Goal: Task Accomplishment & Management: Use online tool/utility

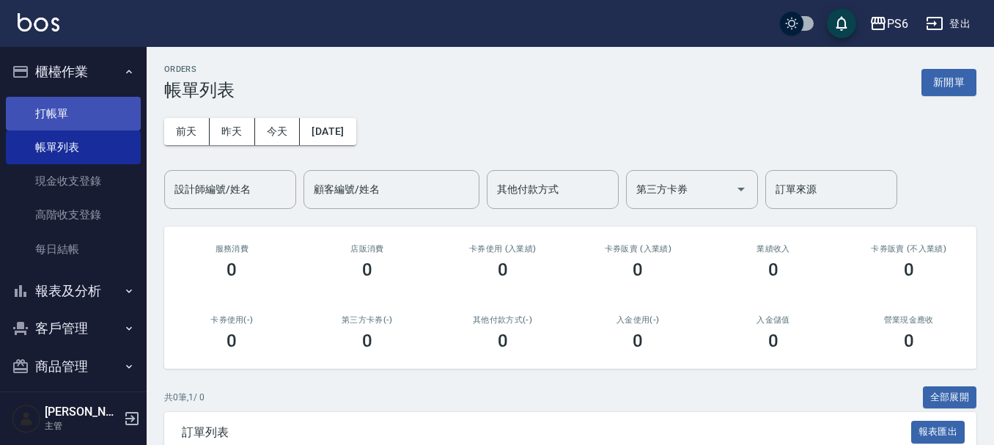
click at [56, 104] on link "打帳單" at bounding box center [73, 114] width 135 height 34
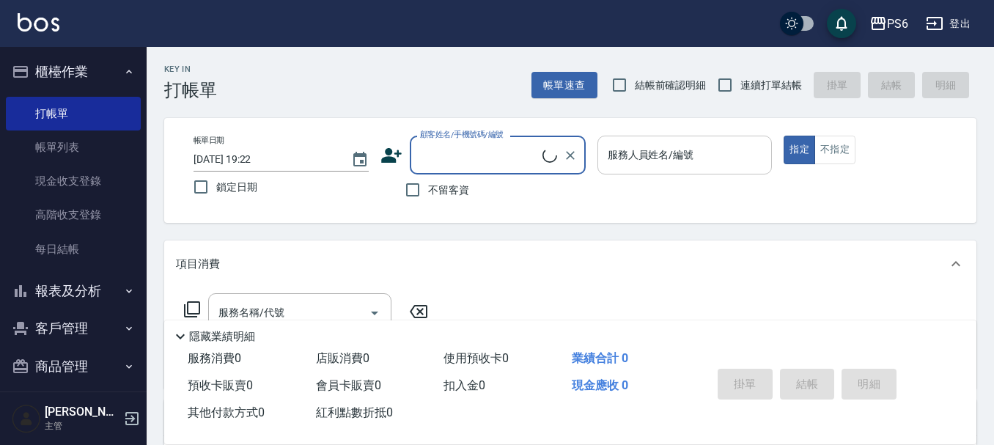
click at [631, 154] on input "服務人員姓名/編號" at bounding box center [685, 155] width 162 height 26
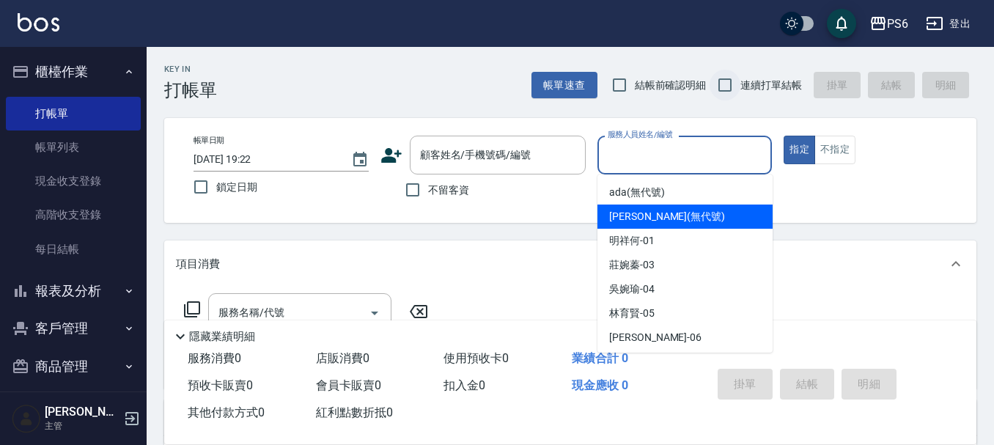
click at [730, 92] on input "連續打單結帳" at bounding box center [724, 85] width 31 height 31
checkbox input "true"
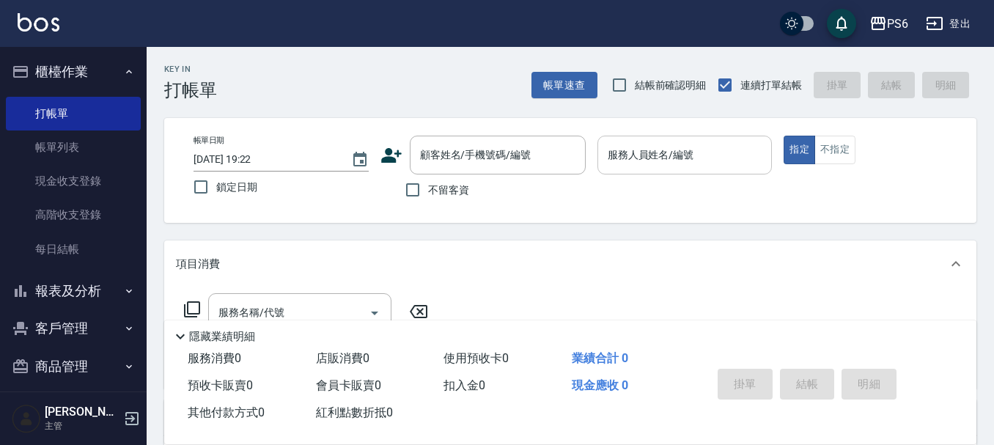
click at [625, 174] on div "服務人員姓名/編號" at bounding box center [684, 155] width 175 height 39
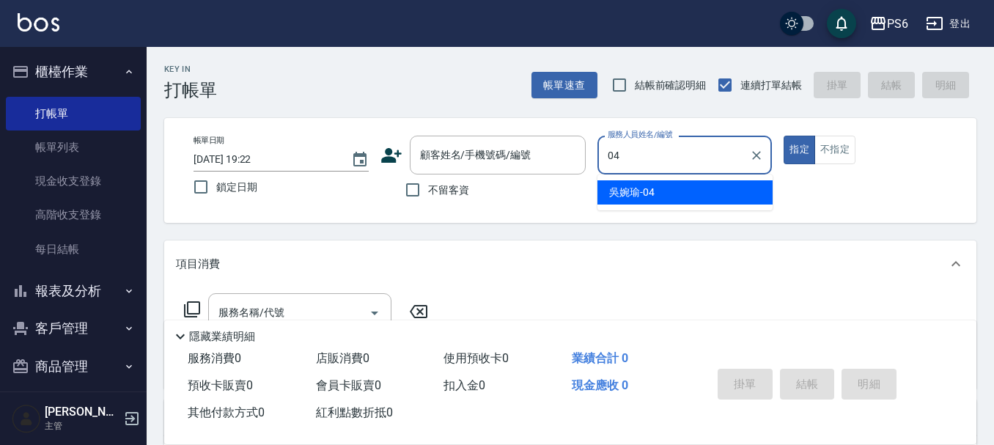
drag, startPoint x: 658, startPoint y: 182, endPoint x: 679, endPoint y: 186, distance: 21.7
click at [659, 182] on div "吳婉瑜 -04" at bounding box center [684, 192] width 175 height 24
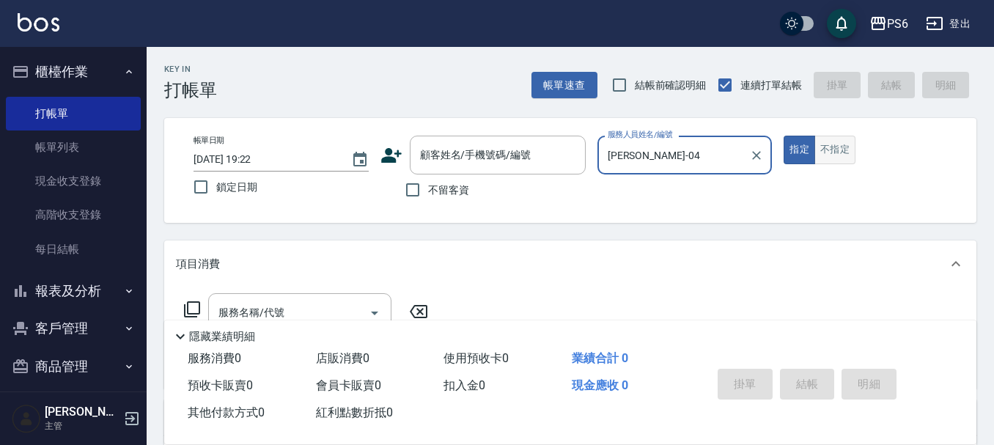
type input "吳婉瑜-04"
click at [831, 147] on button "不指定" at bounding box center [834, 150] width 41 height 29
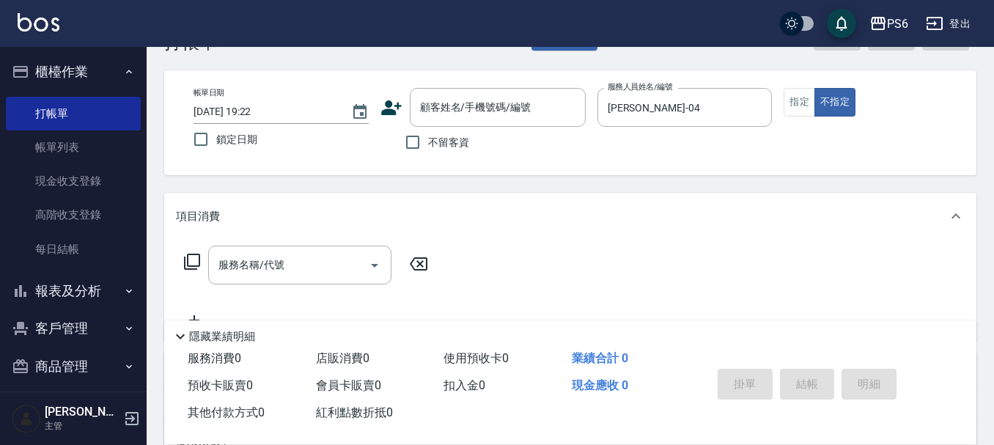
scroll to position [73, 0]
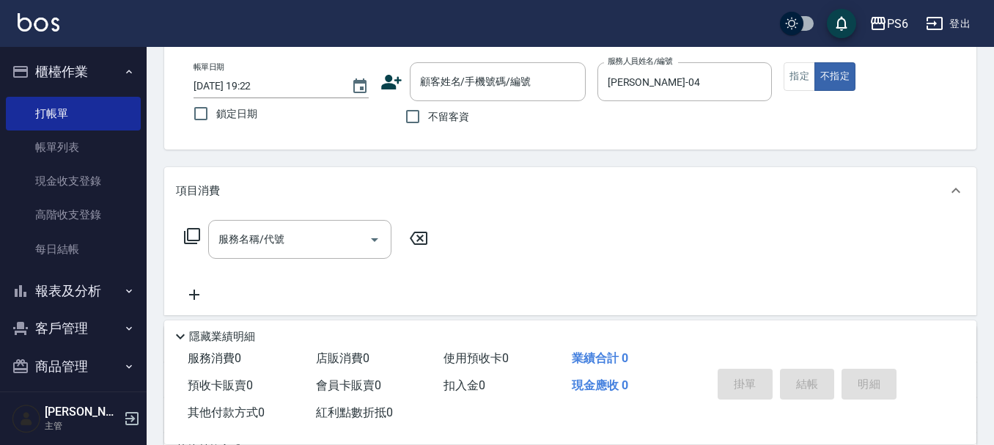
click at [189, 235] on icon at bounding box center [192, 236] width 18 height 18
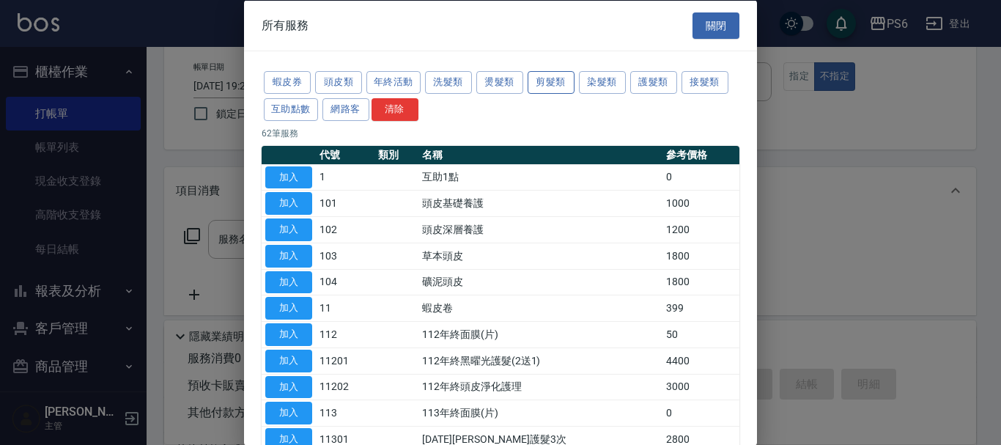
click at [537, 72] on button "剪髮類" at bounding box center [551, 82] width 47 height 23
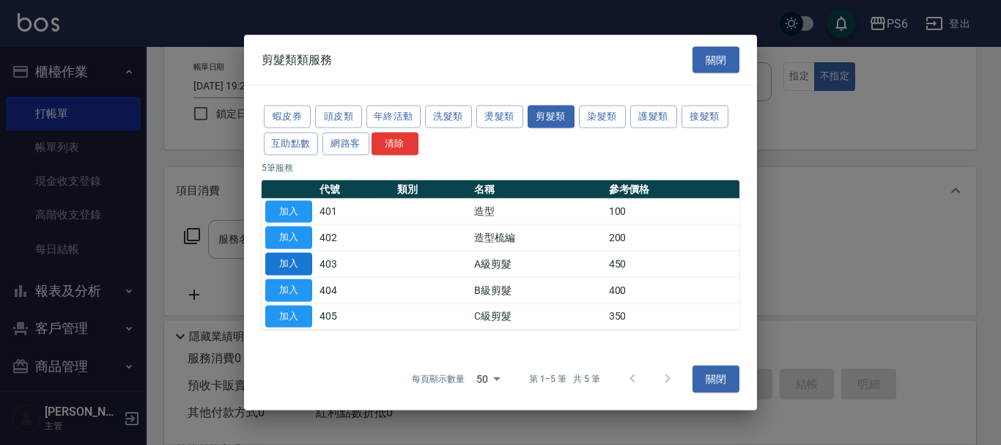
click at [289, 258] on button "加入" at bounding box center [288, 264] width 47 height 23
type input "A級剪髮(403)"
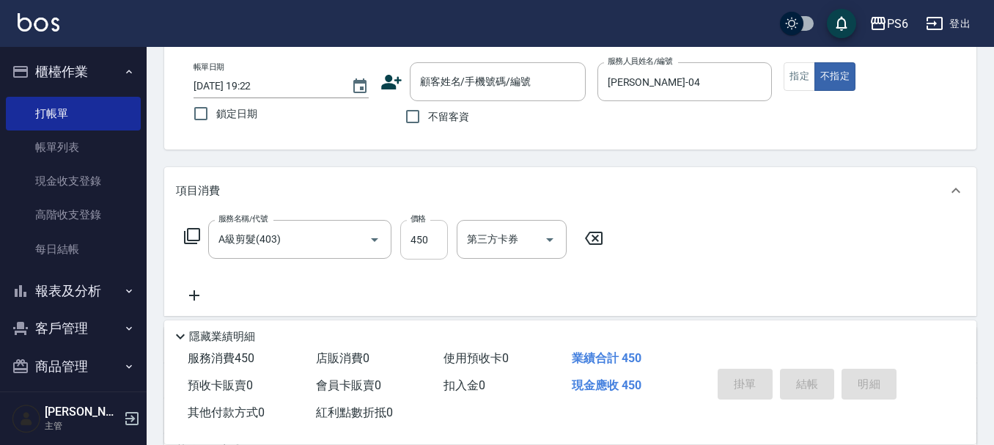
click at [432, 246] on input "450" at bounding box center [424, 240] width 48 height 40
type input "650"
click at [457, 127] on label "不留客資" at bounding box center [433, 116] width 72 height 31
click at [428, 127] on input "不留客資" at bounding box center [412, 116] width 31 height 31
checkbox input "true"
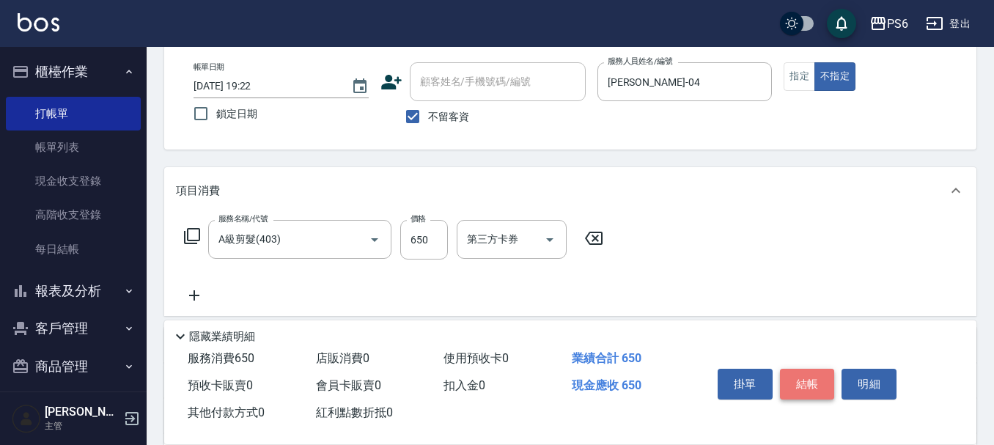
click at [807, 382] on button "結帳" at bounding box center [807, 384] width 55 height 31
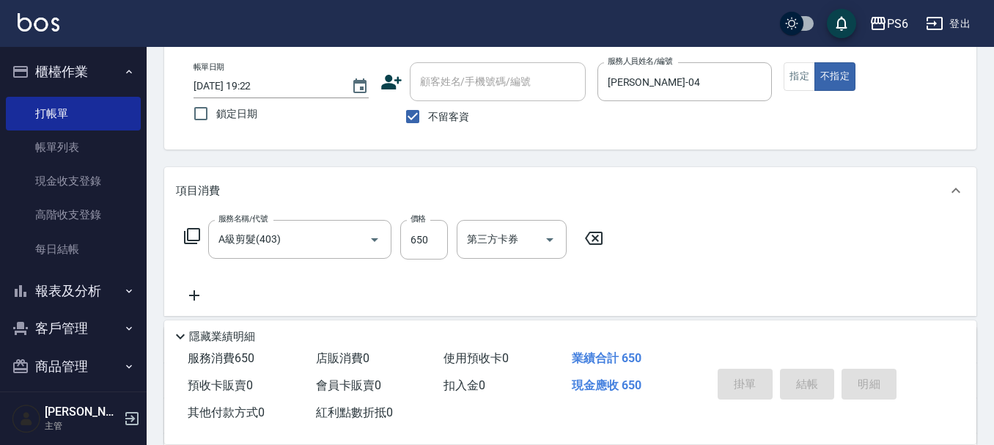
type input "2025/10/08 19:23"
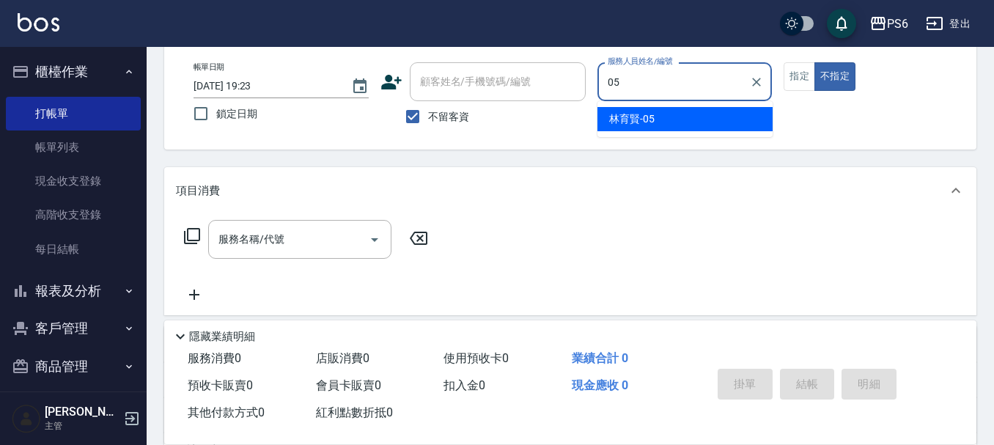
click at [641, 129] on div "林育賢 -05" at bounding box center [684, 119] width 175 height 24
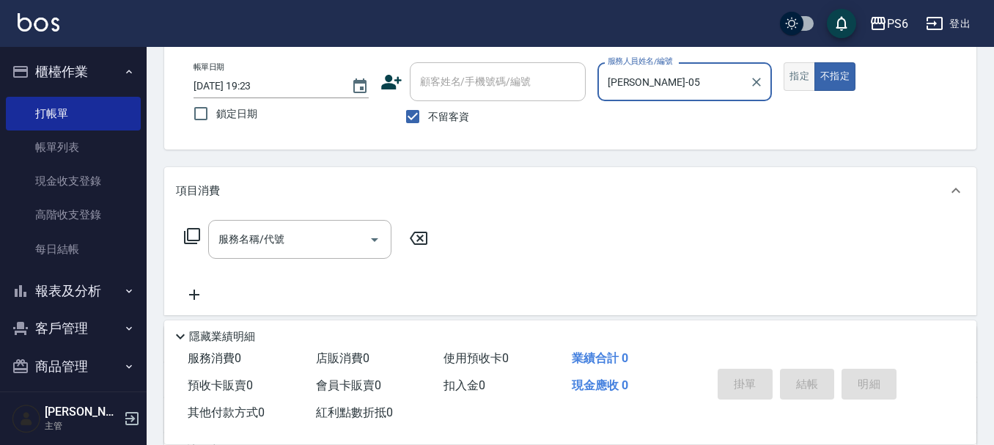
type input "林育賢-05"
click at [811, 78] on button "指定" at bounding box center [799, 76] width 32 height 29
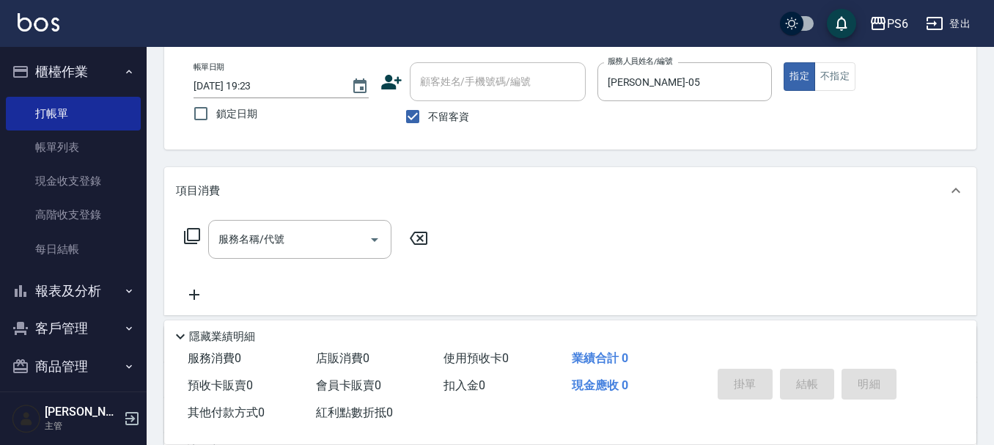
click at [195, 237] on icon at bounding box center [192, 236] width 18 height 18
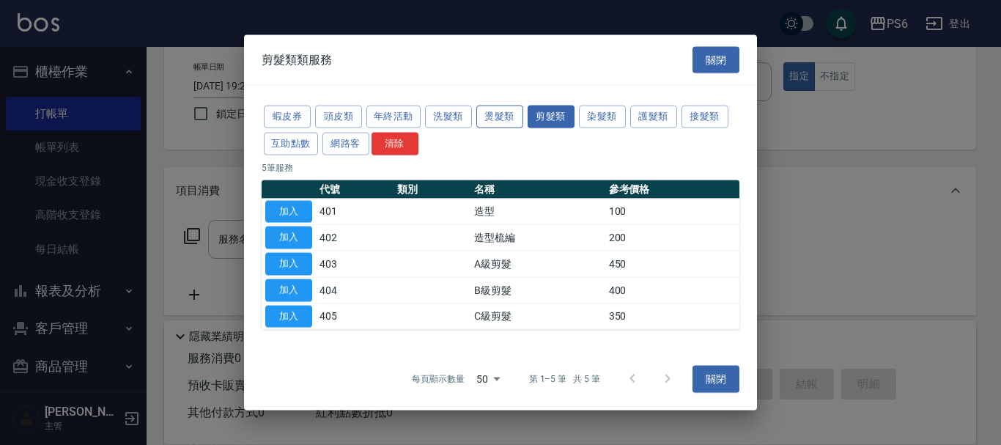
click at [504, 119] on button "燙髮類" at bounding box center [499, 117] width 47 height 23
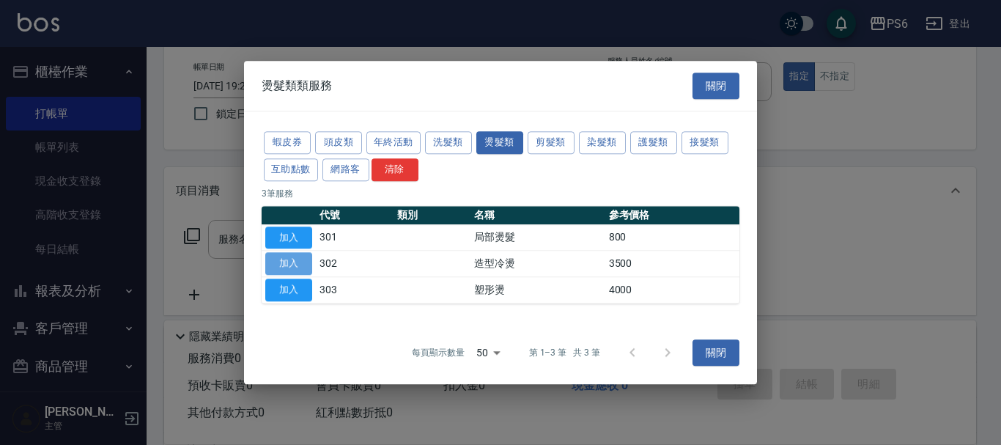
click at [294, 270] on button "加入" at bounding box center [288, 264] width 47 height 23
type input "造型冷燙(302)"
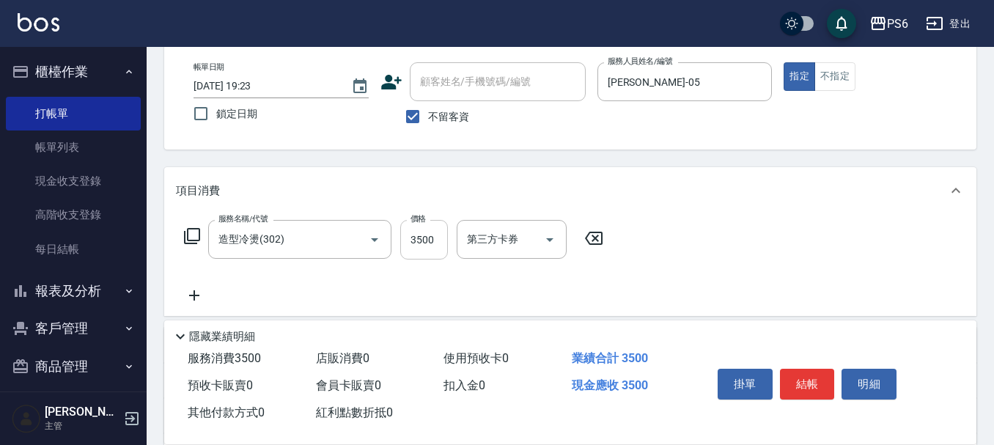
click at [434, 237] on input "3500" at bounding box center [424, 240] width 48 height 40
type input "4120"
click at [808, 376] on button "結帳" at bounding box center [807, 384] width 55 height 31
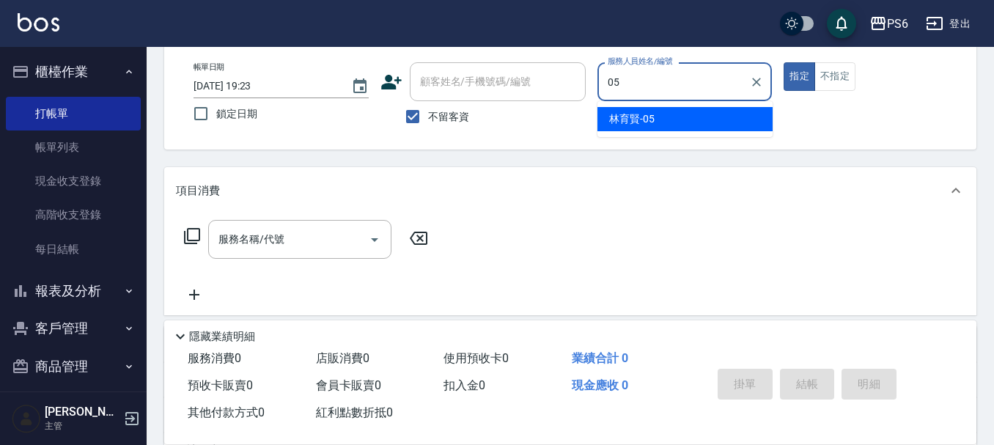
click at [670, 128] on div "林育賢 -05" at bounding box center [684, 119] width 175 height 24
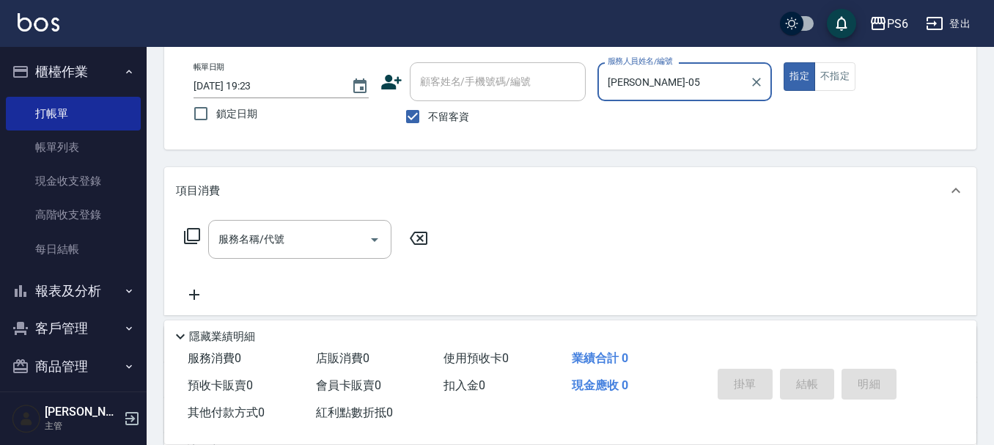
type input "林育賢-05"
click at [188, 240] on icon at bounding box center [192, 236] width 16 height 16
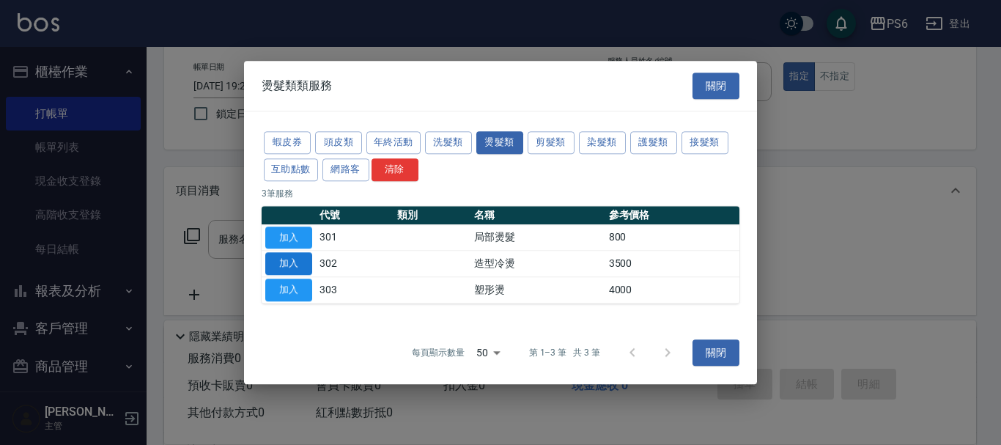
click at [289, 262] on button "加入" at bounding box center [288, 264] width 47 height 23
type input "造型冷燙(302)"
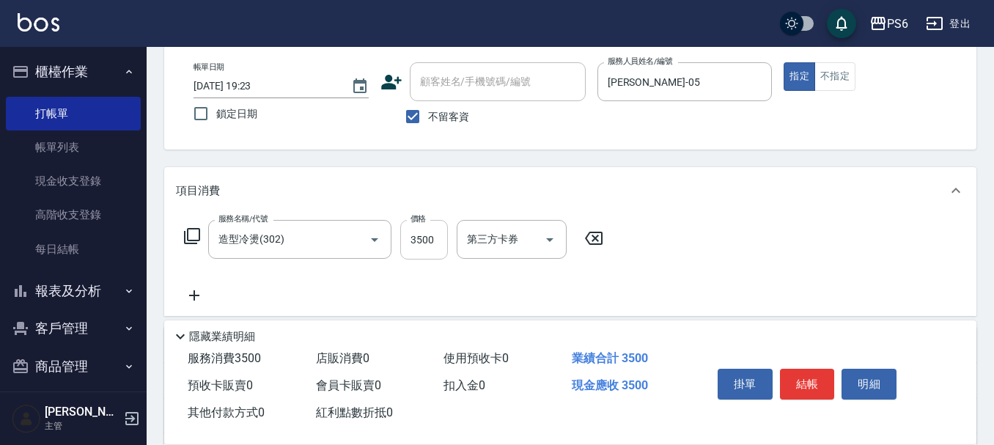
drag, startPoint x: 424, startPoint y: 240, endPoint x: 416, endPoint y: 240, distance: 8.8
click at [424, 240] on input "3500" at bounding box center [424, 240] width 48 height 40
type input "4120"
click at [180, 292] on icon at bounding box center [194, 296] width 37 height 18
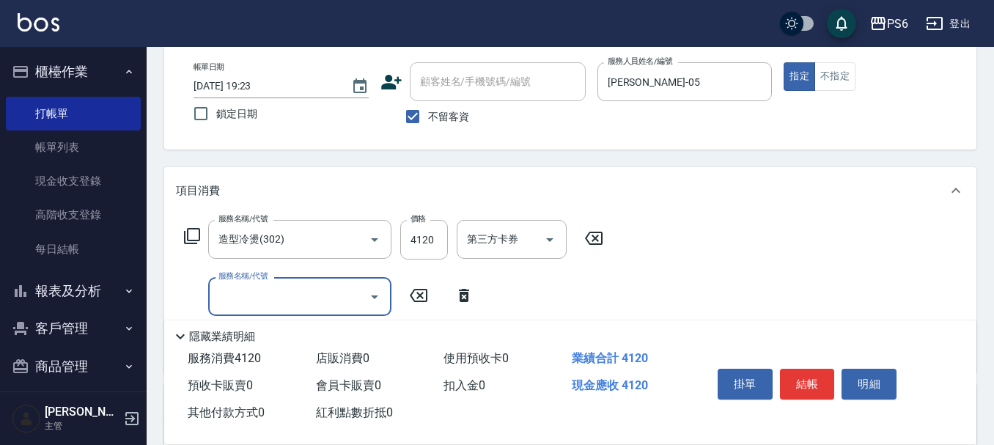
click at [218, 293] on input "服務名稱/代號" at bounding box center [289, 297] width 148 height 26
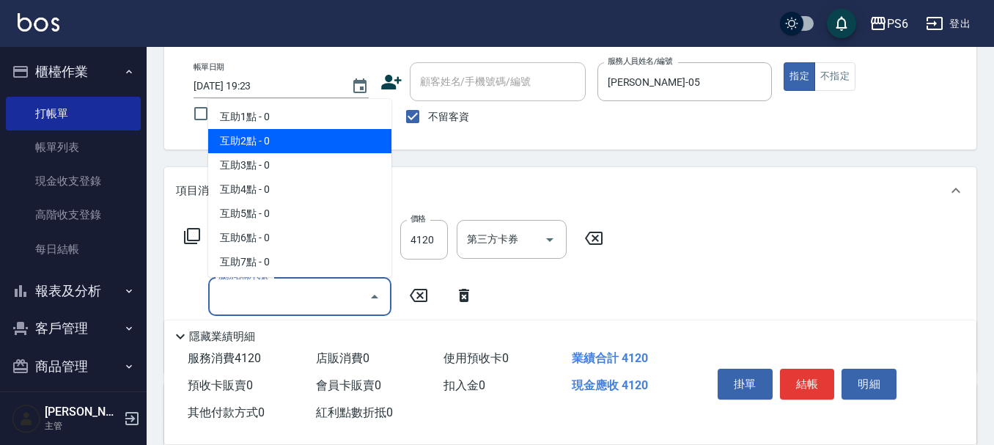
click at [284, 136] on span "互助2點 - 0" at bounding box center [299, 141] width 183 height 24
type input "互助2點(2)"
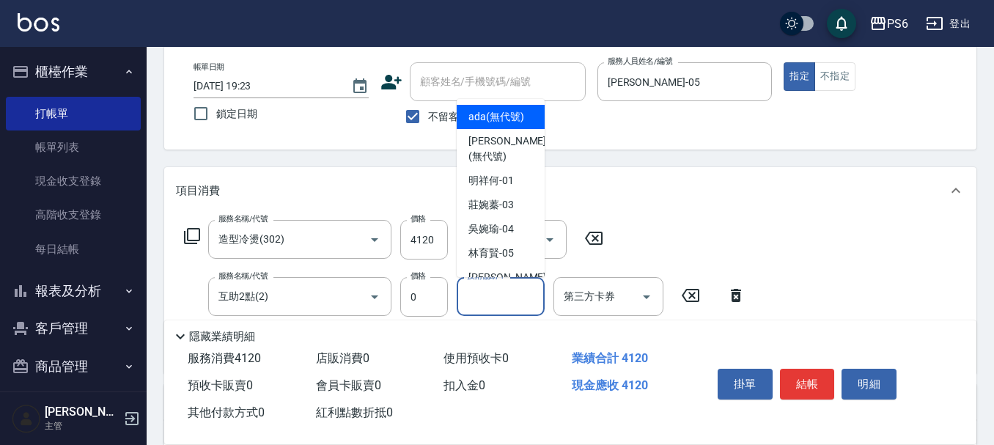
click at [506, 290] on div "技術協助-1 技術協助-1" at bounding box center [501, 296] width 88 height 39
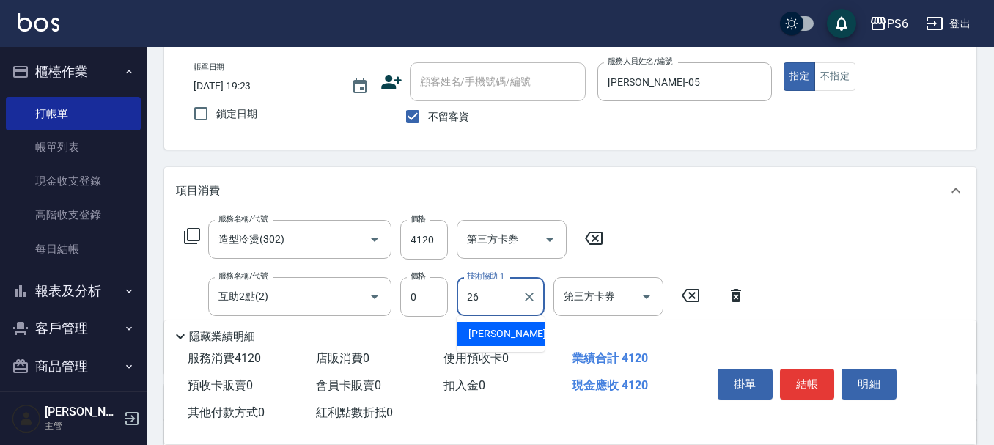
click at [506, 336] on span "江莛渝 -26" at bounding box center [514, 333] width 92 height 15
type input "江莛渝-26"
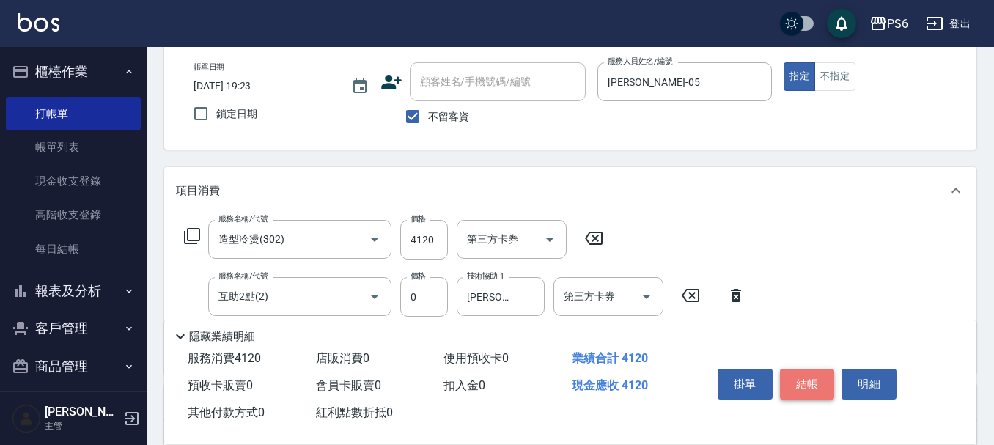
click at [806, 376] on button "結帳" at bounding box center [807, 384] width 55 height 31
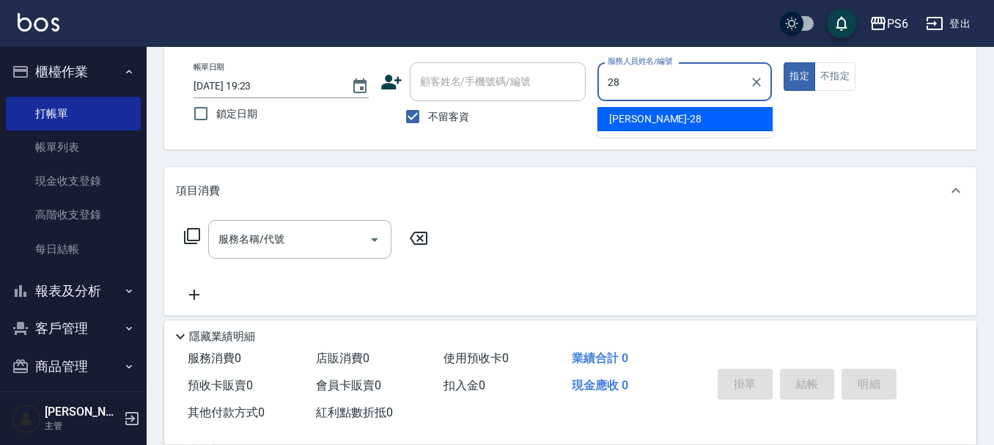
click at [733, 119] on div "康永偉 -28" at bounding box center [684, 119] width 175 height 24
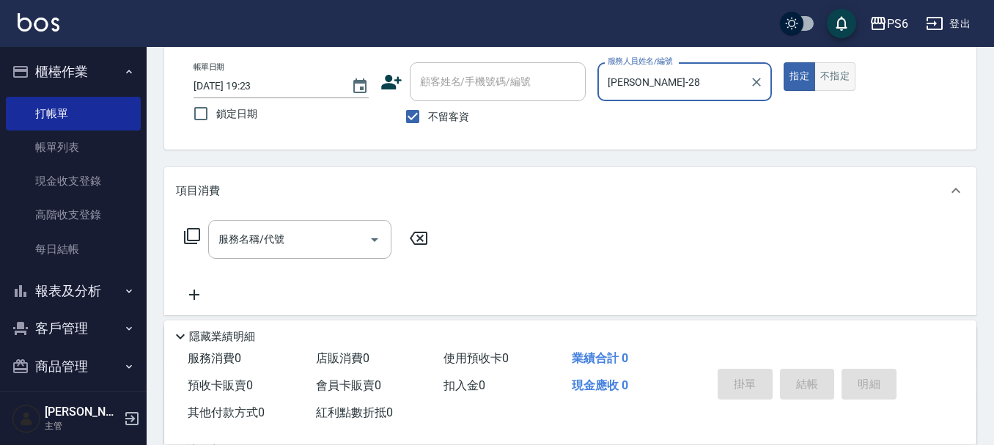
type input "康永偉-28"
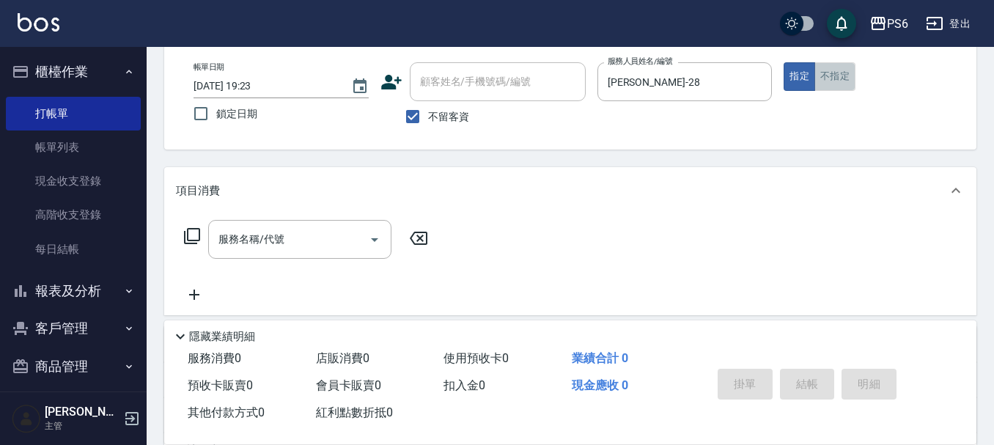
click at [828, 73] on button "不指定" at bounding box center [834, 76] width 41 height 29
click at [187, 230] on icon at bounding box center [192, 236] width 16 height 16
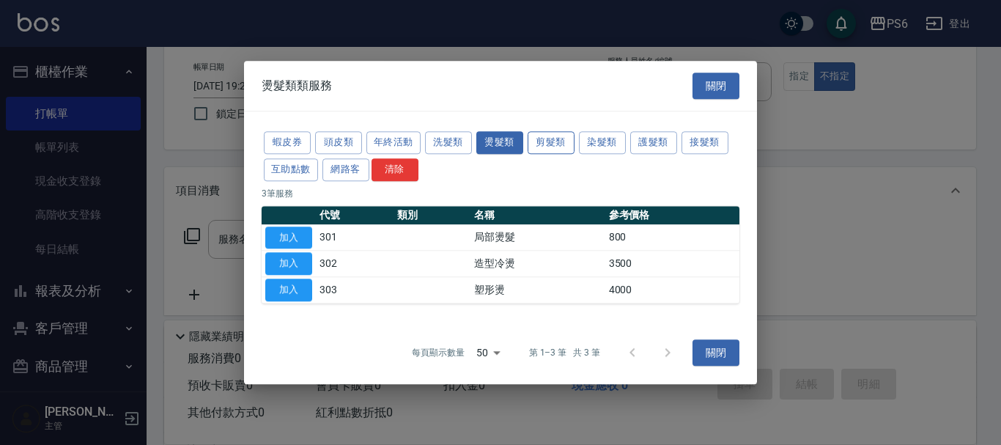
click at [561, 142] on button "剪髮類" at bounding box center [551, 142] width 47 height 23
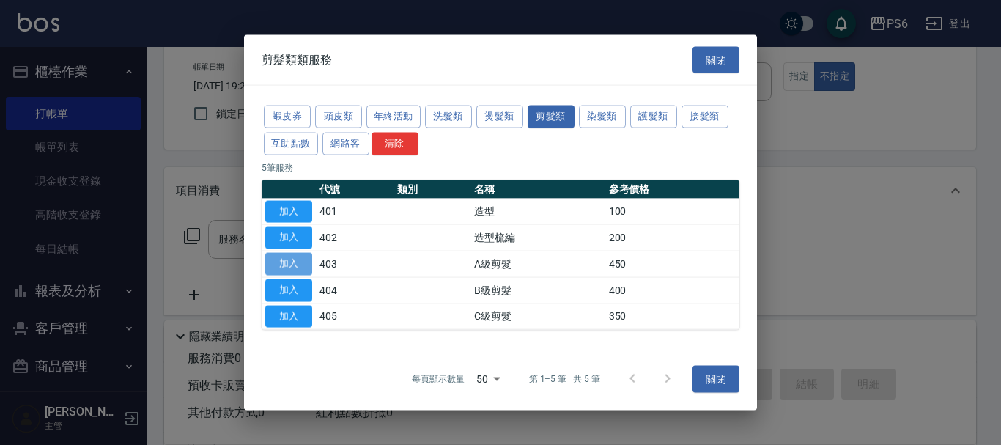
click at [289, 270] on button "加入" at bounding box center [288, 264] width 47 height 23
type input "A級剪髮(403)"
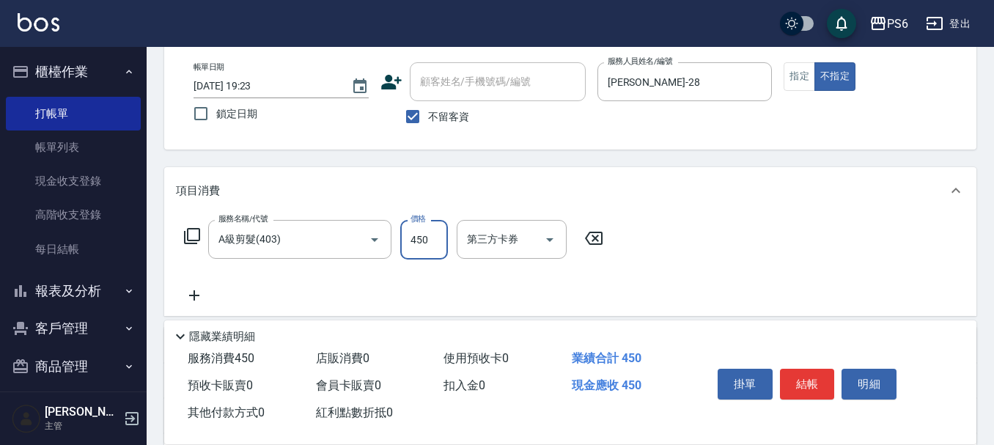
click at [419, 247] on input "450" at bounding box center [424, 240] width 48 height 40
type input "650"
click at [787, 372] on button "結帳" at bounding box center [807, 384] width 55 height 31
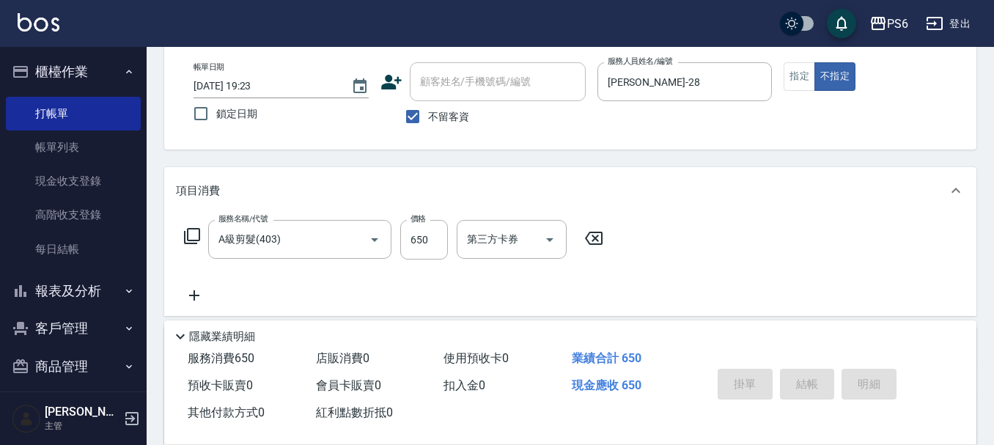
type input "2025/10/08 19:24"
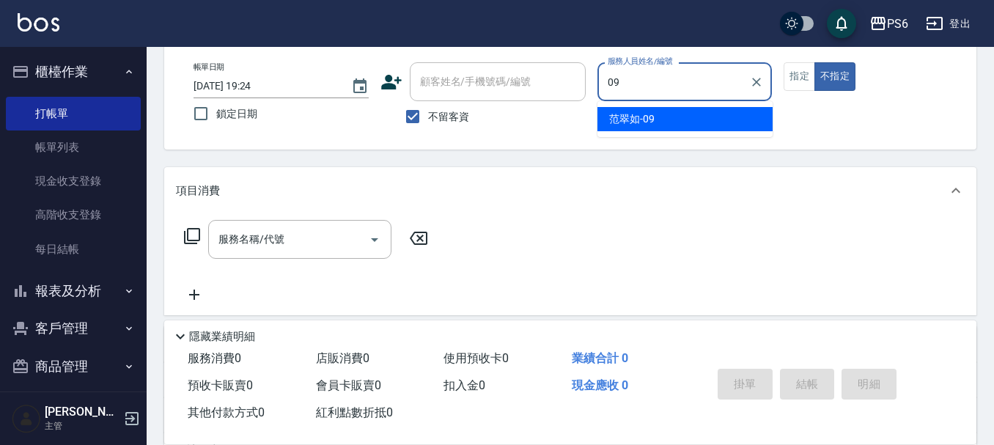
click at [719, 120] on div "范翠如 -09" at bounding box center [684, 119] width 175 height 24
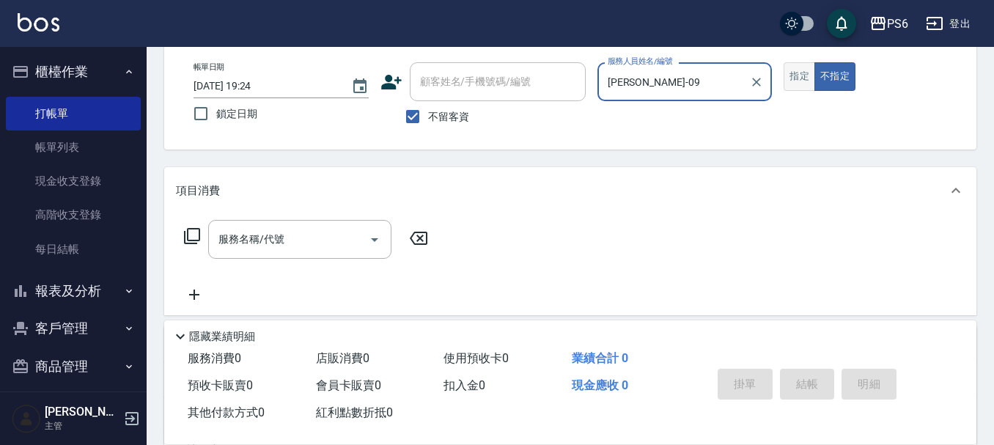
type input "范翠如-09"
click at [800, 70] on button "指定" at bounding box center [799, 76] width 32 height 29
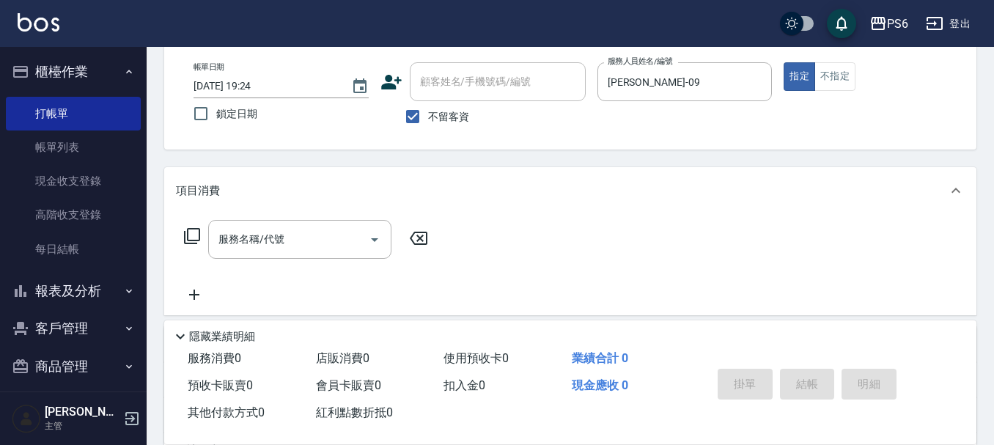
click at [190, 240] on icon at bounding box center [192, 236] width 16 height 16
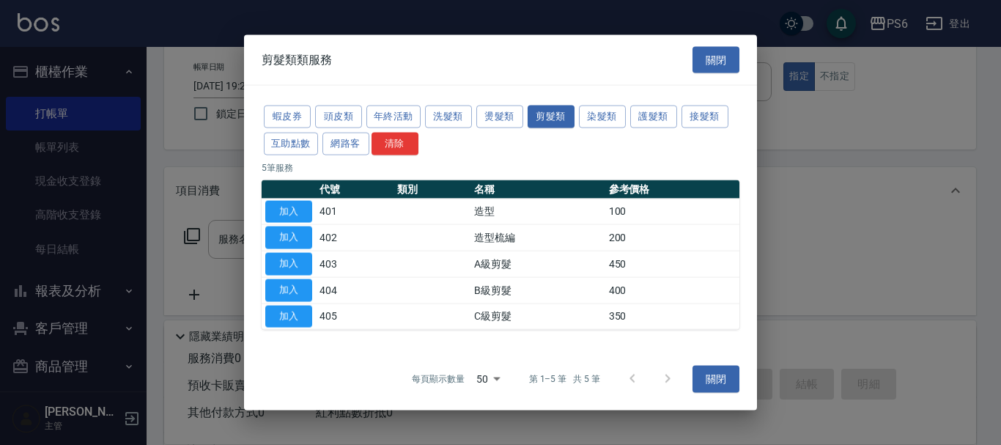
drag, startPoint x: 616, startPoint y: 117, endPoint x: 460, endPoint y: 185, distance: 171.0
click at [617, 117] on button "染髮類" at bounding box center [602, 117] width 47 height 23
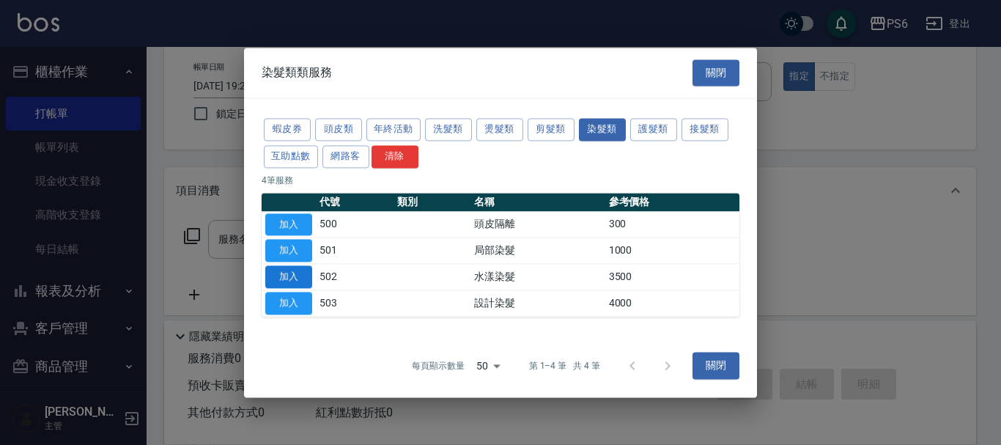
click at [295, 273] on button "加入" at bounding box center [288, 276] width 47 height 23
type input "水漾染髮(502)"
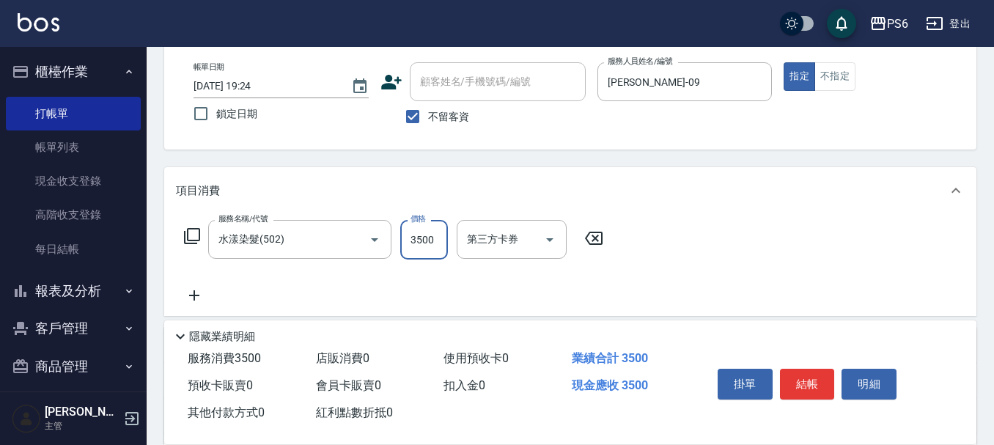
click at [437, 248] on input "3500" at bounding box center [424, 240] width 48 height 40
type input "900"
click at [804, 380] on button "結帳" at bounding box center [807, 384] width 55 height 31
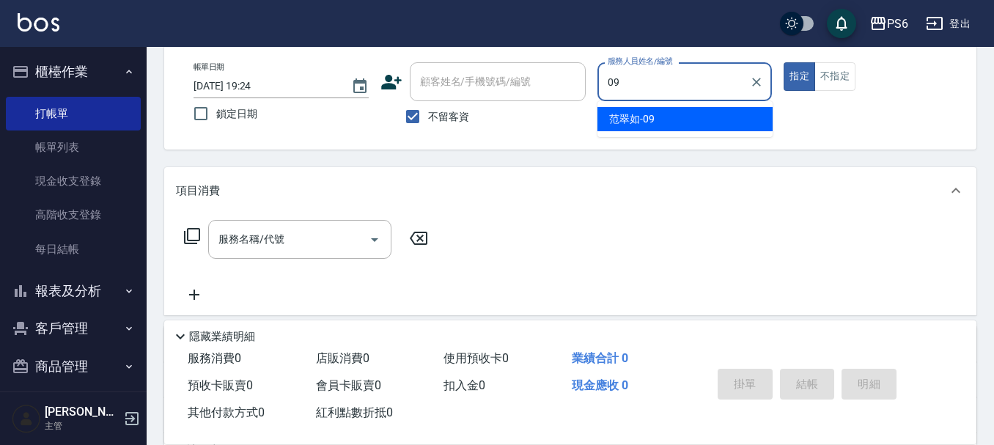
click at [699, 119] on div "范翠如 -09" at bounding box center [684, 119] width 175 height 24
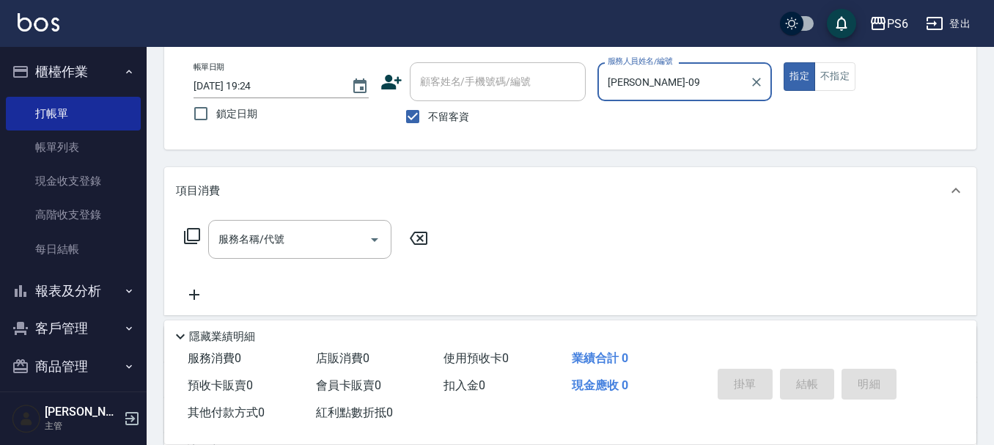
type input "范翠如-09"
click at [193, 240] on icon at bounding box center [192, 236] width 18 height 18
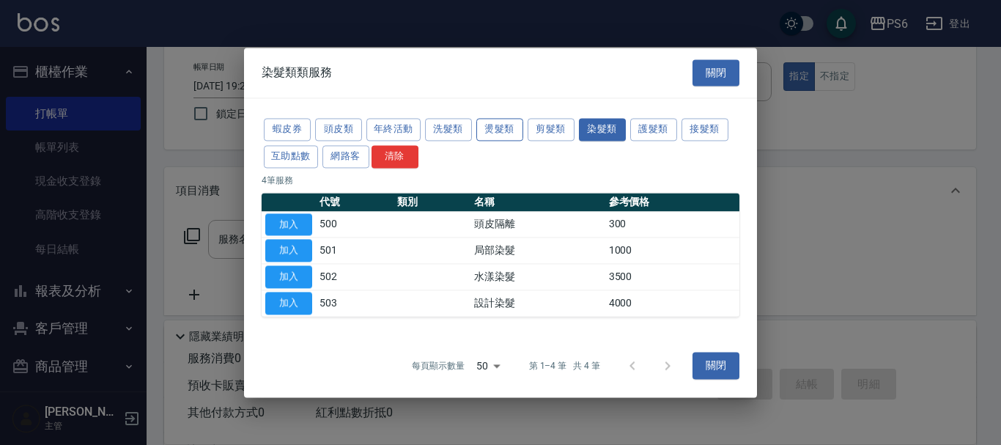
click at [491, 139] on button "燙髮類" at bounding box center [499, 129] width 47 height 23
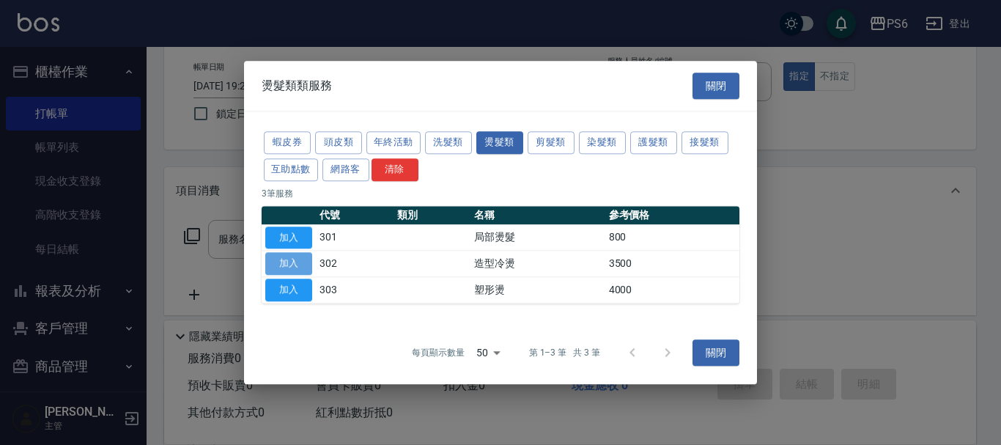
click at [279, 268] on button "加入" at bounding box center [288, 264] width 47 height 23
type input "造型冷燙(302)"
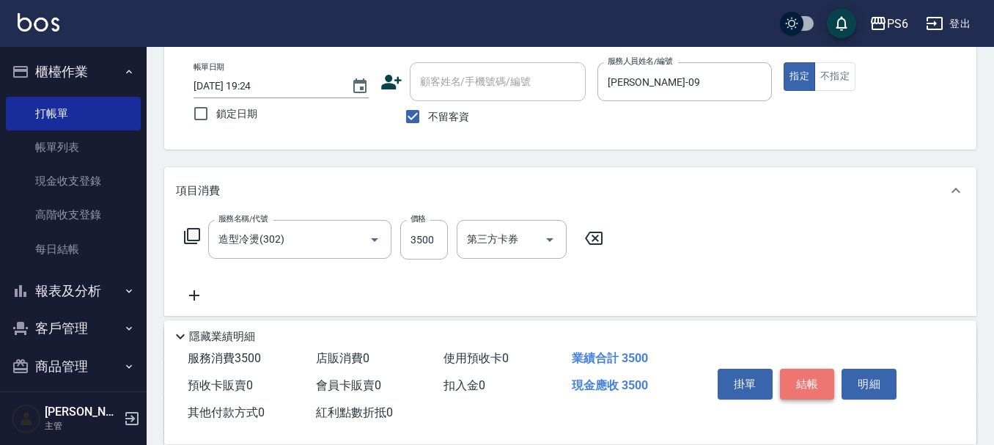
click at [817, 375] on button "結帳" at bounding box center [807, 384] width 55 height 31
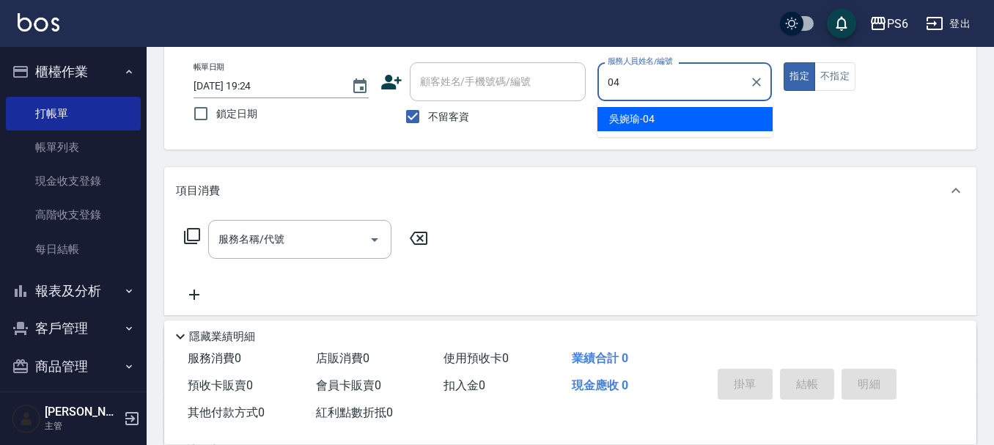
click at [681, 126] on div "吳婉瑜 -04" at bounding box center [684, 119] width 175 height 24
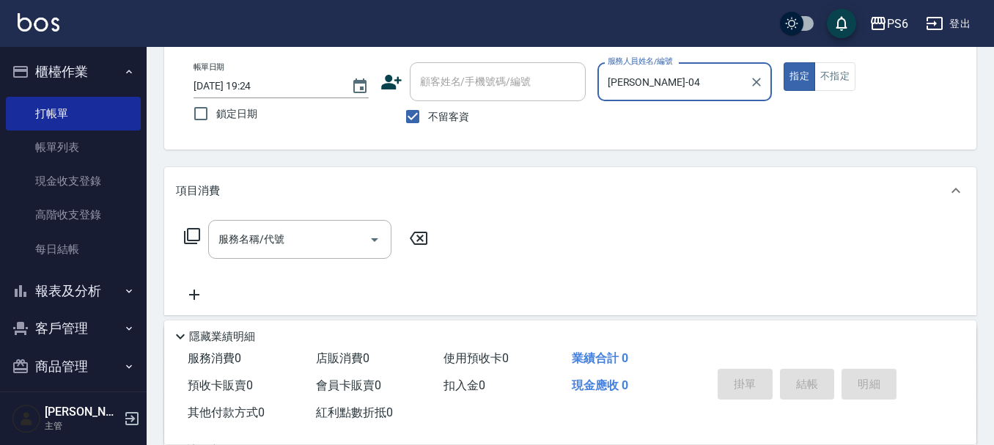
type input "吳婉瑜-04"
click at [200, 242] on icon at bounding box center [192, 236] width 18 height 18
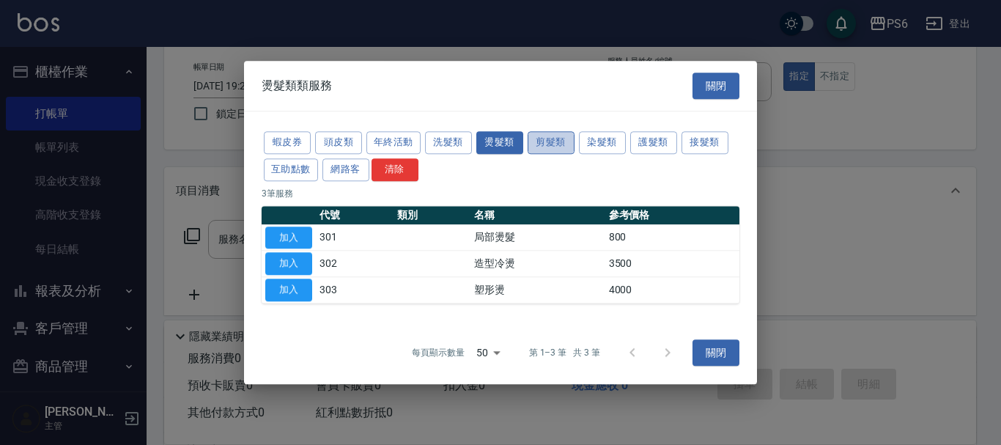
click at [564, 148] on button "剪髮類" at bounding box center [551, 142] width 47 height 23
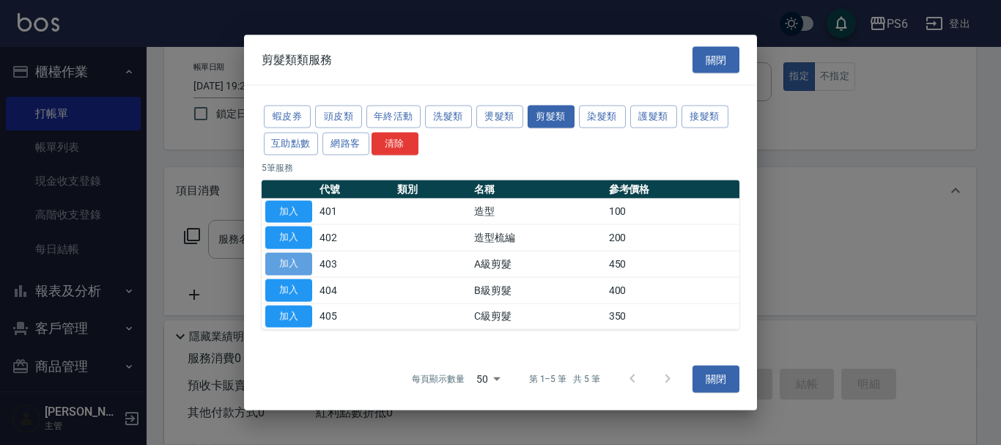
click at [294, 265] on button "加入" at bounding box center [288, 264] width 47 height 23
type input "A級剪髮(403)"
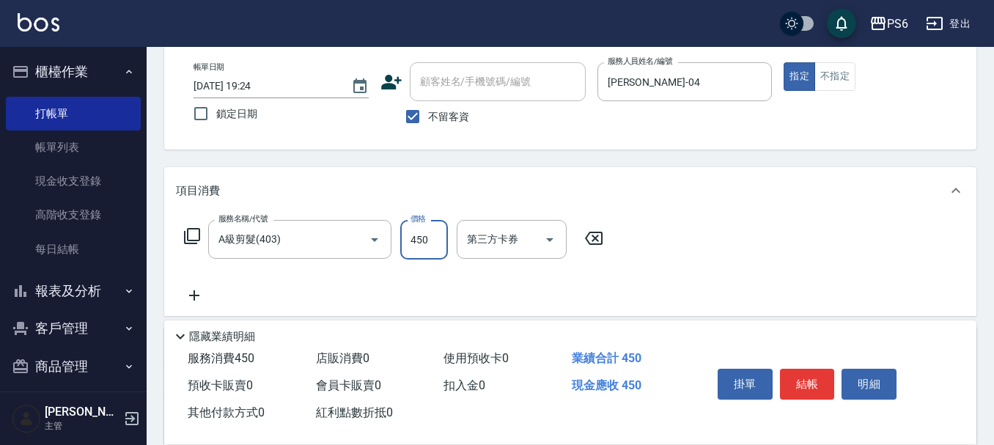
click at [435, 248] on input "450" at bounding box center [424, 240] width 48 height 40
type input "400"
click at [808, 384] on button "結帳" at bounding box center [807, 384] width 55 height 31
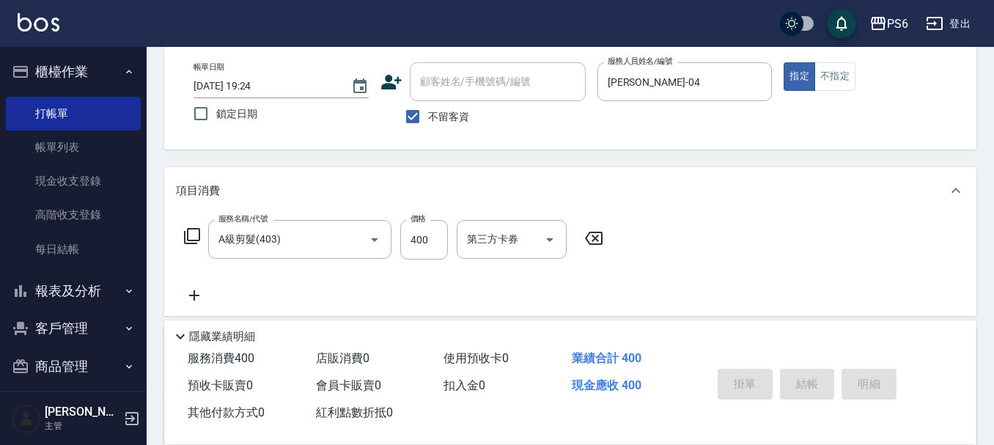
type input "2025/10/08 19:25"
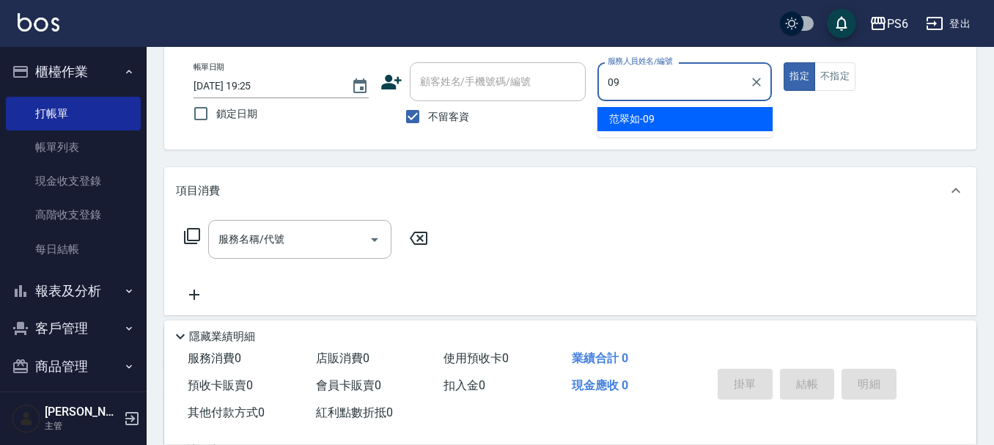
click at [668, 121] on div "范翠如 -09" at bounding box center [684, 119] width 175 height 24
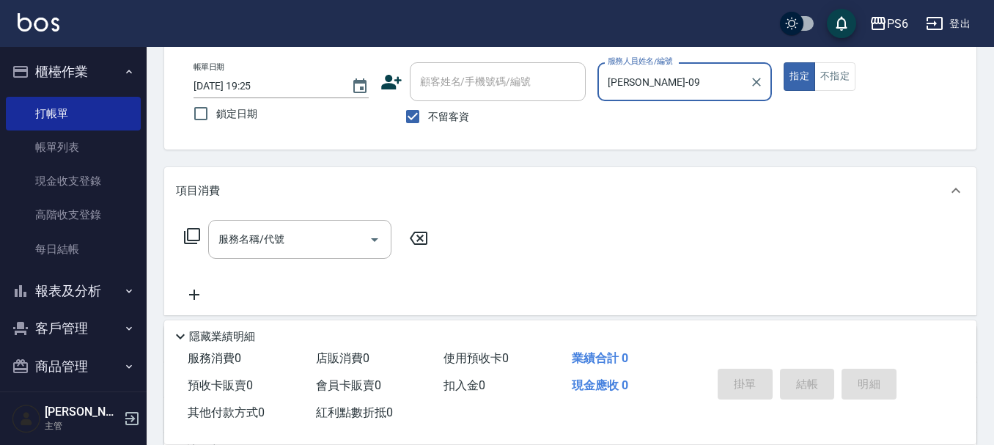
type input "范翠如-09"
click at [190, 232] on icon at bounding box center [192, 236] width 18 height 18
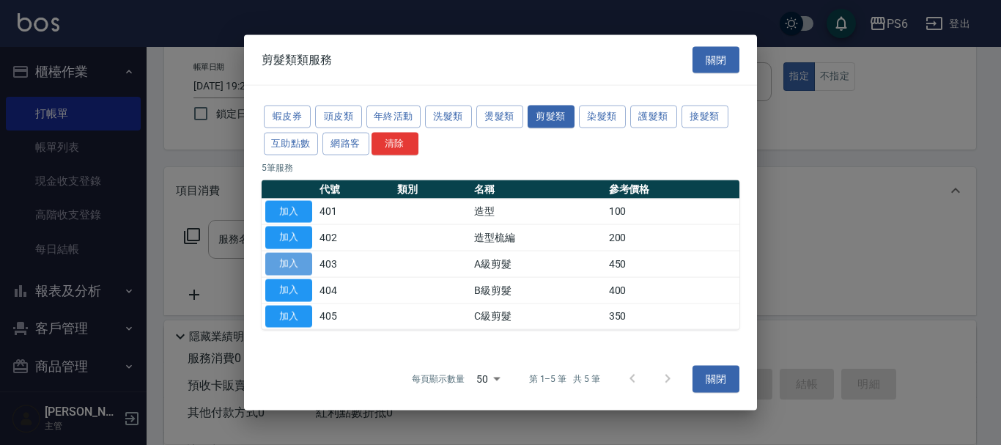
click at [279, 258] on button "加入" at bounding box center [288, 264] width 47 height 23
type input "A級剪髮(403)"
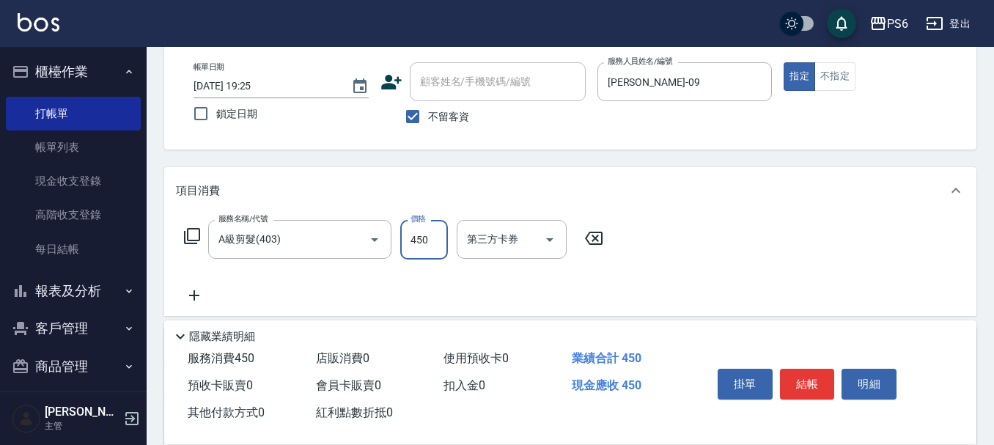
click at [413, 243] on input "450" at bounding box center [424, 240] width 48 height 40
type input "750"
click at [804, 379] on button "結帳" at bounding box center [807, 384] width 55 height 31
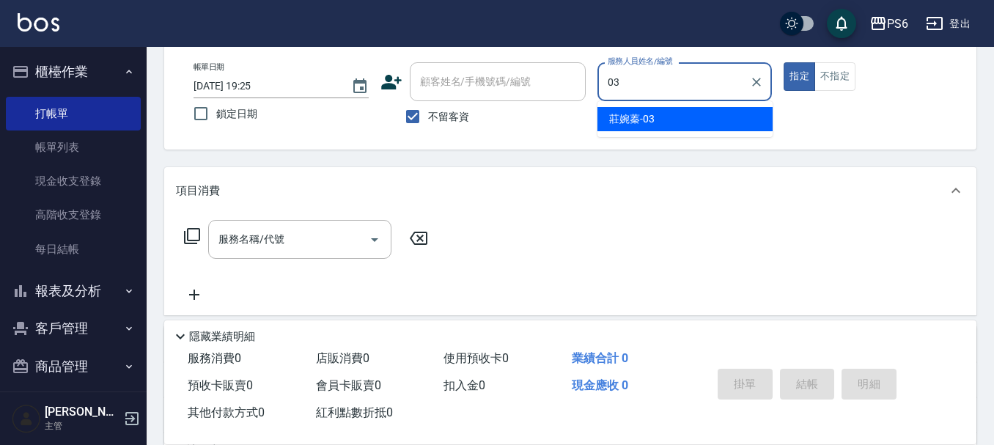
type input "03"
click at [679, 139] on div "帳單日期 2025/10/08 19:25 鎖定日期 顧客姓名/手機號碼/編號 顧客姓名/手機號碼/編號 不留客資 服務人員姓名/編號 服務人員姓名/編號 指…" at bounding box center [570, 97] width 812 height 105
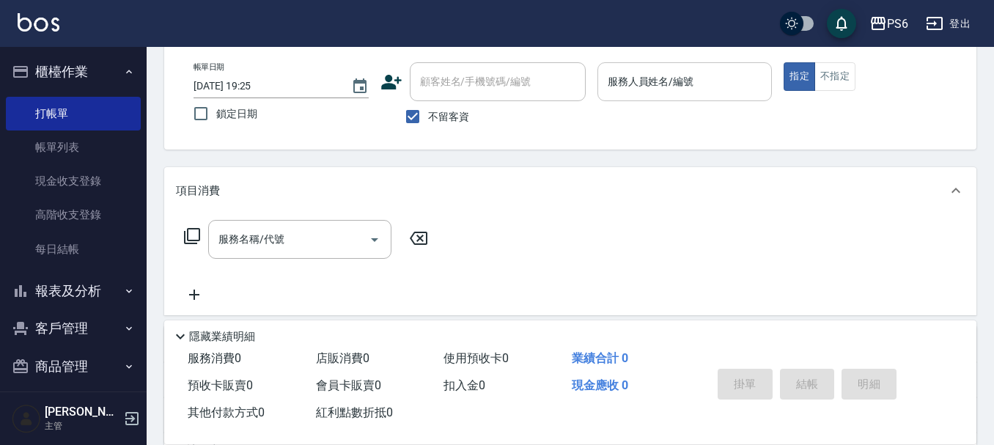
click at [675, 63] on div "服務人員姓名/編號" at bounding box center [684, 81] width 175 height 39
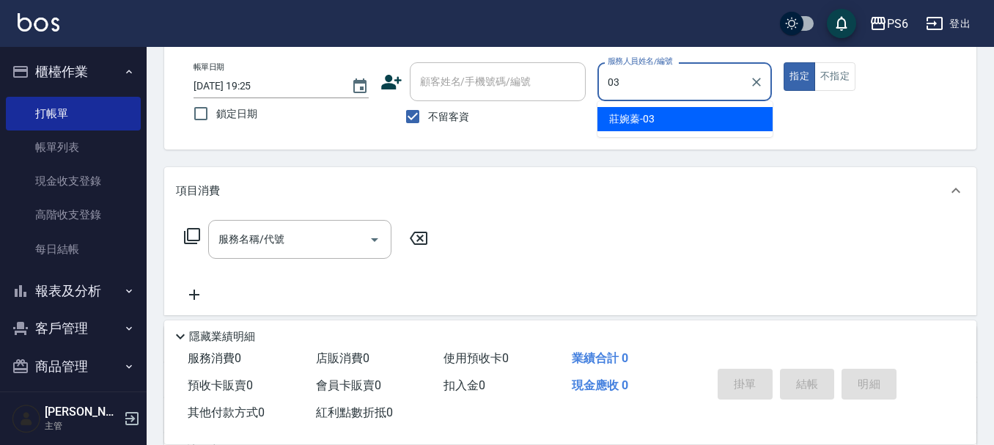
click at [665, 117] on div "莊婉蓁 -03" at bounding box center [684, 119] width 175 height 24
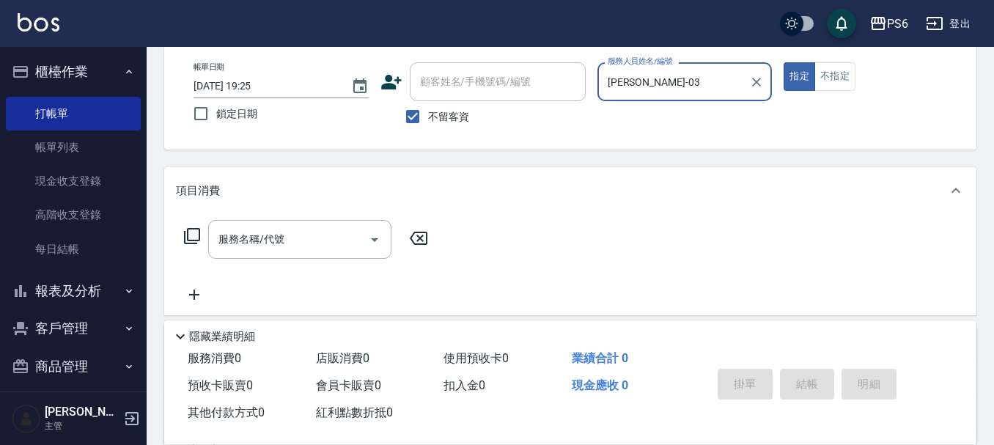
type input "莊婉蓁-03"
click at [199, 236] on icon at bounding box center [192, 236] width 16 height 16
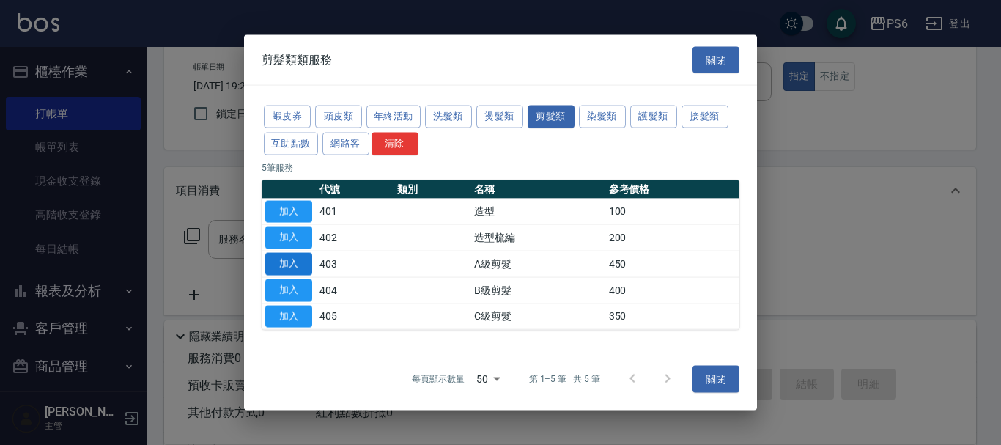
click at [298, 265] on button "加入" at bounding box center [288, 264] width 47 height 23
type input "A級剪髮(403)"
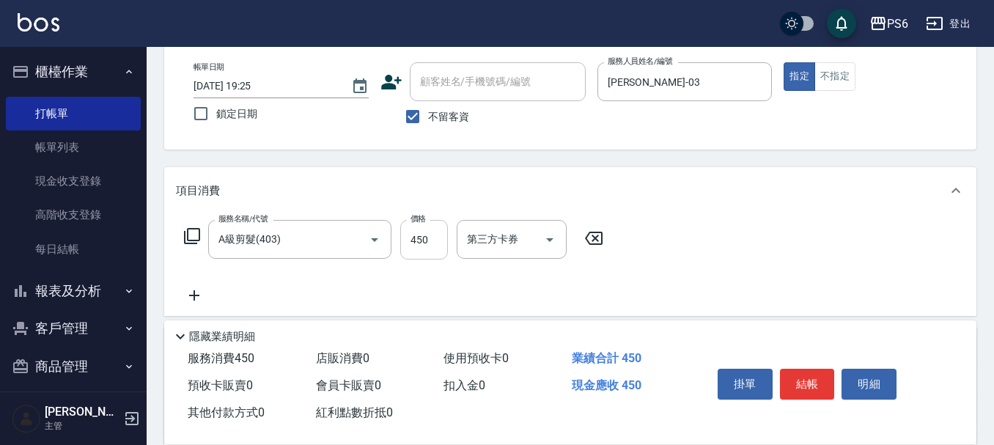
click at [423, 237] on input "450" at bounding box center [424, 240] width 48 height 40
type input "750"
click at [809, 389] on button "結帳" at bounding box center [807, 384] width 55 height 31
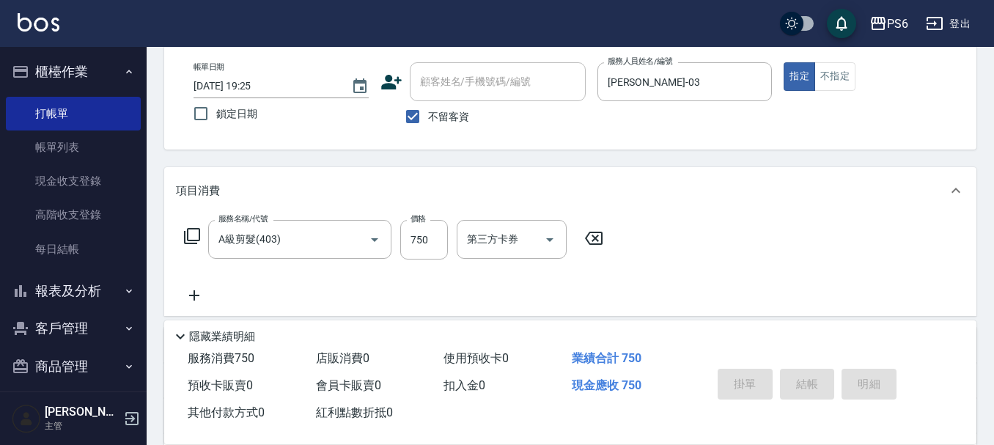
type input "2025/10/08 19:52"
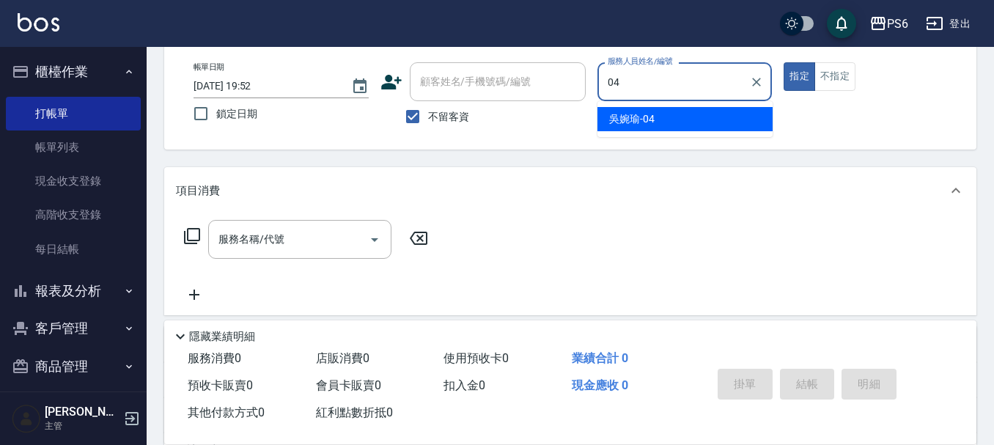
click at [686, 114] on div "吳婉瑜 -04" at bounding box center [684, 119] width 175 height 24
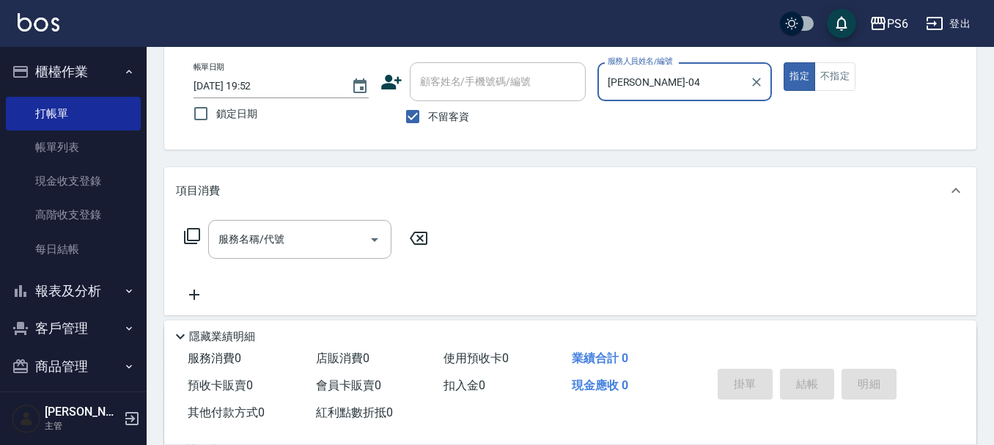
type input "吳婉瑜-04"
click at [187, 232] on icon at bounding box center [192, 236] width 16 height 16
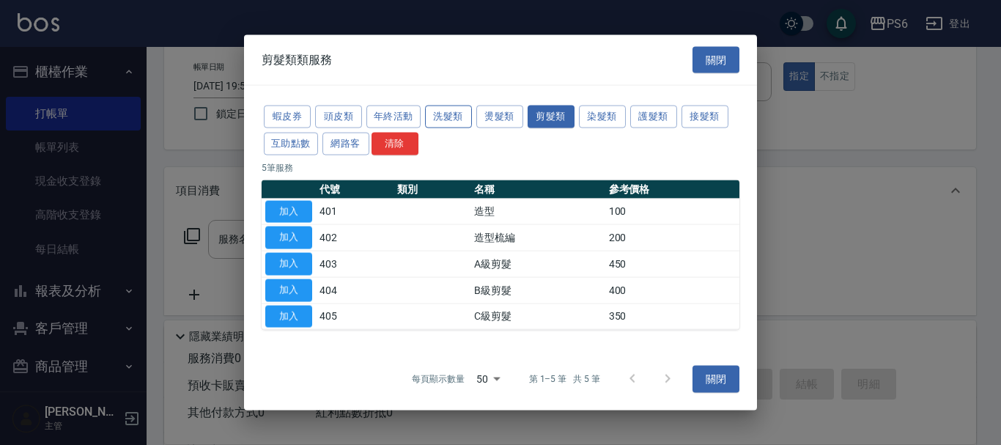
click at [454, 113] on button "洗髮類" at bounding box center [448, 117] width 47 height 23
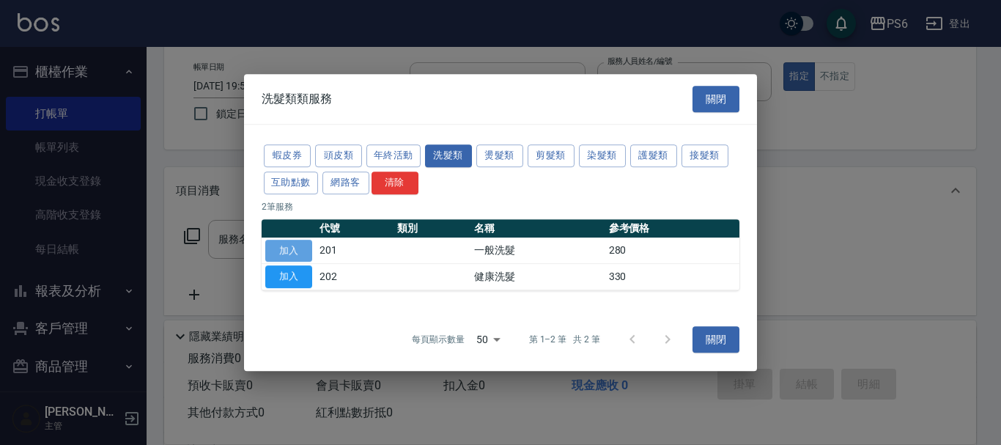
click at [287, 252] on button "加入" at bounding box center [288, 251] width 47 height 23
type input "一般洗髮(201)"
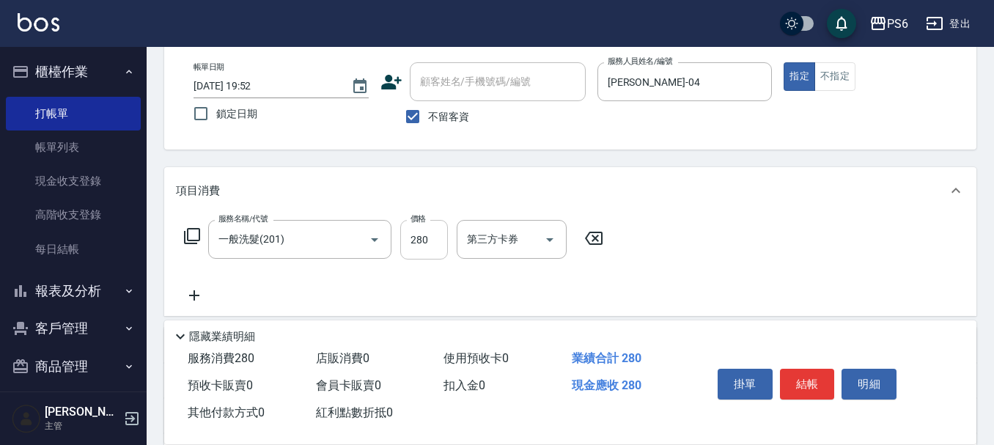
click at [430, 247] on input "280" at bounding box center [424, 240] width 48 height 40
type input "300"
click at [195, 289] on icon at bounding box center [194, 296] width 37 height 18
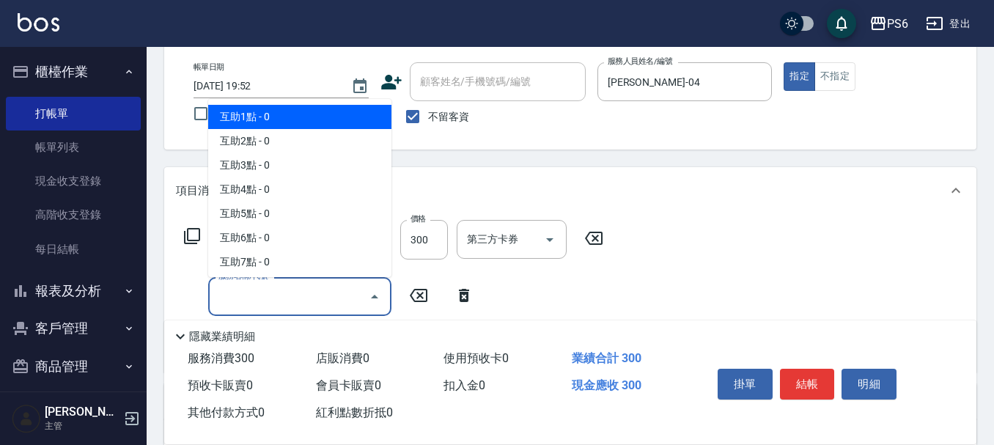
click at [264, 301] on input "服務名稱/代號" at bounding box center [289, 297] width 148 height 26
click at [280, 111] on span "互助1點 - 0" at bounding box center [299, 117] width 183 height 24
type input "互助1點(1)"
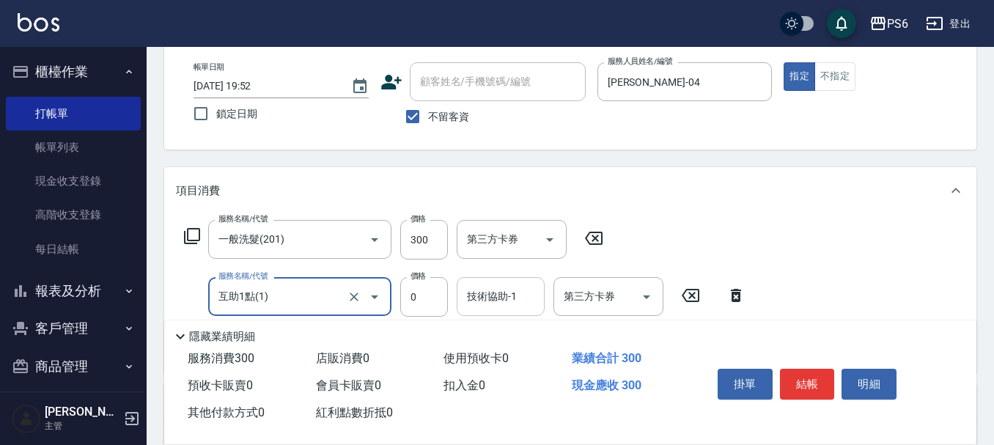
click at [495, 305] on input "技術協助-1" at bounding box center [500, 297] width 75 height 26
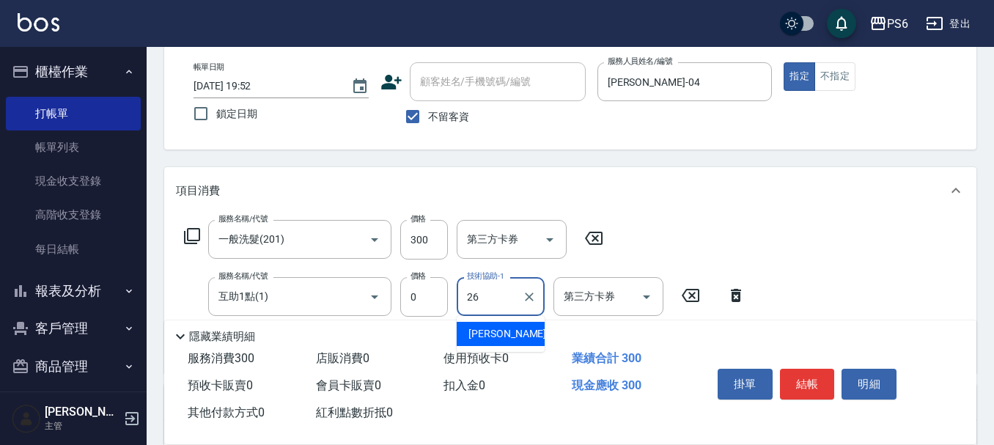
click at [509, 336] on span "江莛渝 -26" at bounding box center [514, 333] width 92 height 15
type input "江莛渝-26"
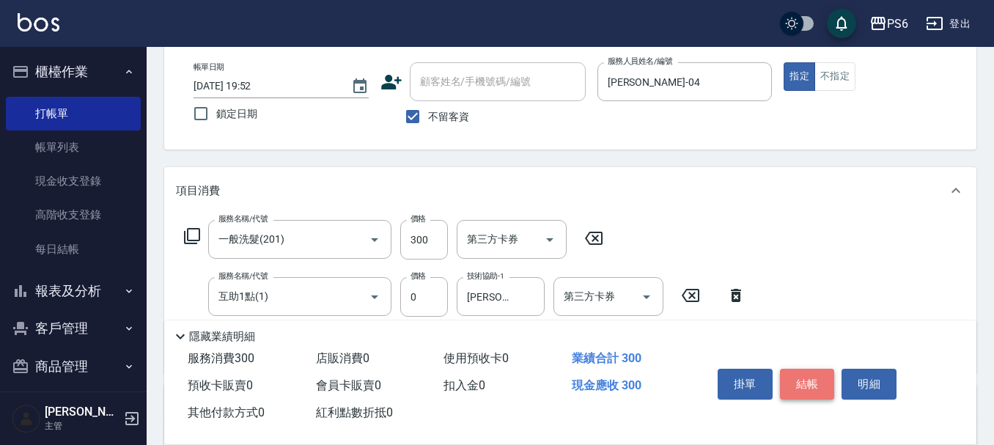
click at [802, 383] on button "結帳" at bounding box center [807, 384] width 55 height 31
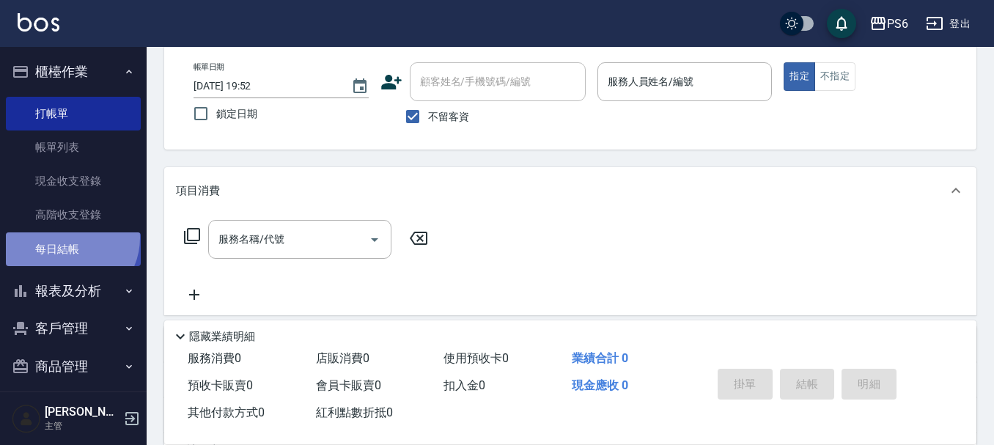
click at [67, 237] on link "每日結帳" at bounding box center [73, 249] width 135 height 34
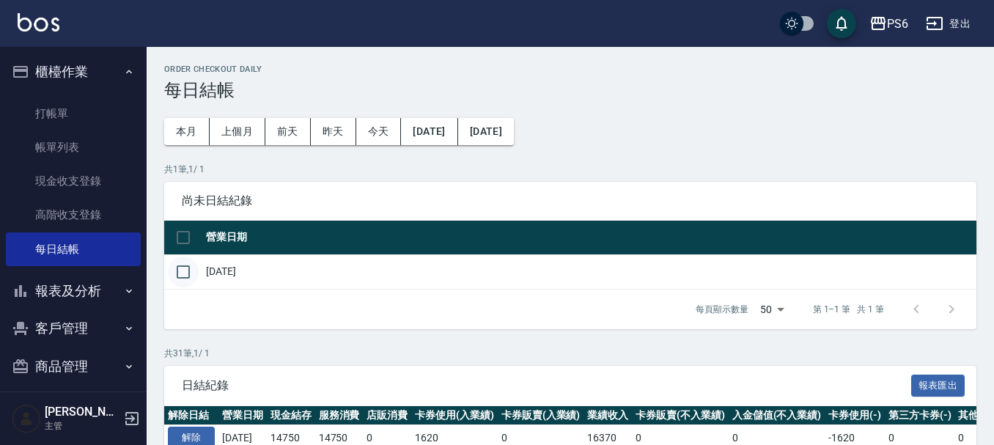
click at [182, 276] on input "checkbox" at bounding box center [183, 272] width 31 height 31
checkbox input "true"
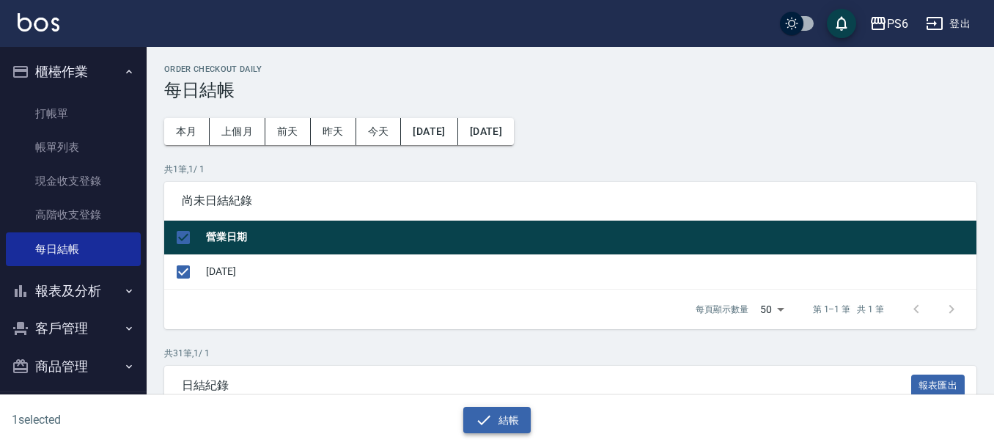
click at [493, 422] on button "結帳" at bounding box center [497, 420] width 68 height 27
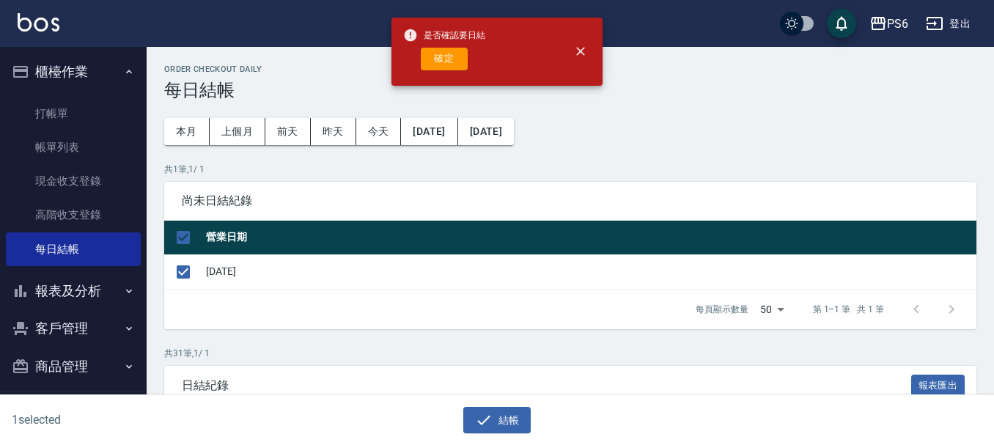
click at [455, 73] on div "是否確認要日結 確定" at bounding box center [444, 51] width 82 height 59
click at [454, 55] on button "確定" at bounding box center [444, 59] width 47 height 23
checkbox input "false"
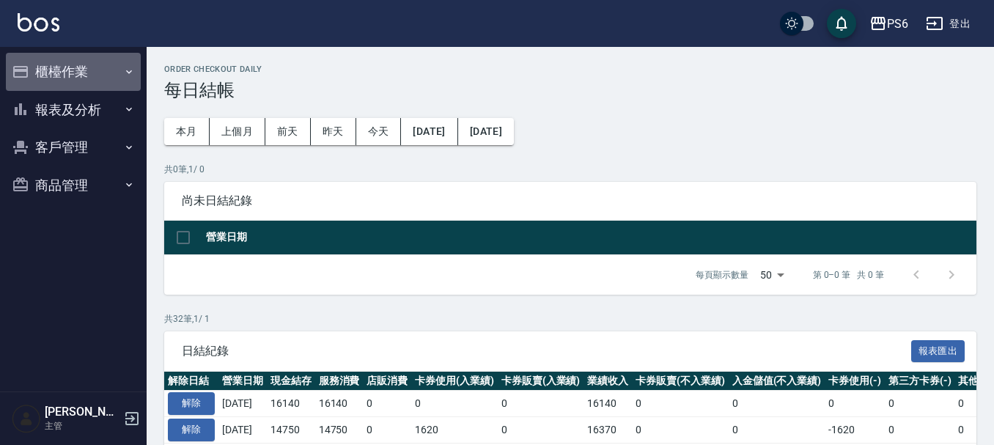
click at [92, 67] on button "櫃檯作業" at bounding box center [73, 72] width 135 height 38
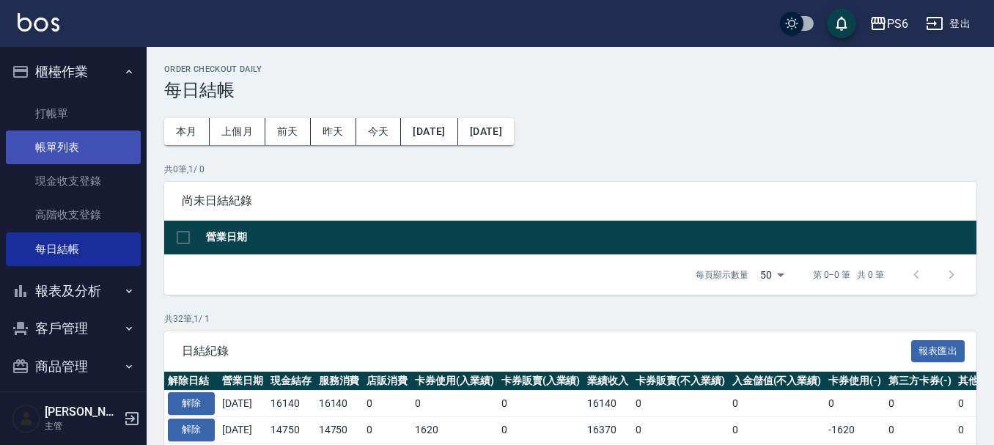
click at [61, 148] on link "帳單列表" at bounding box center [73, 147] width 135 height 34
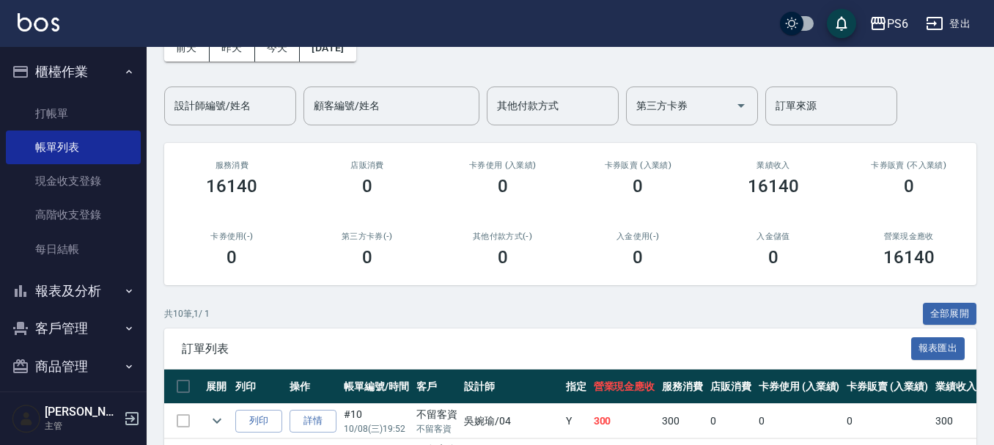
scroll to position [147, 0]
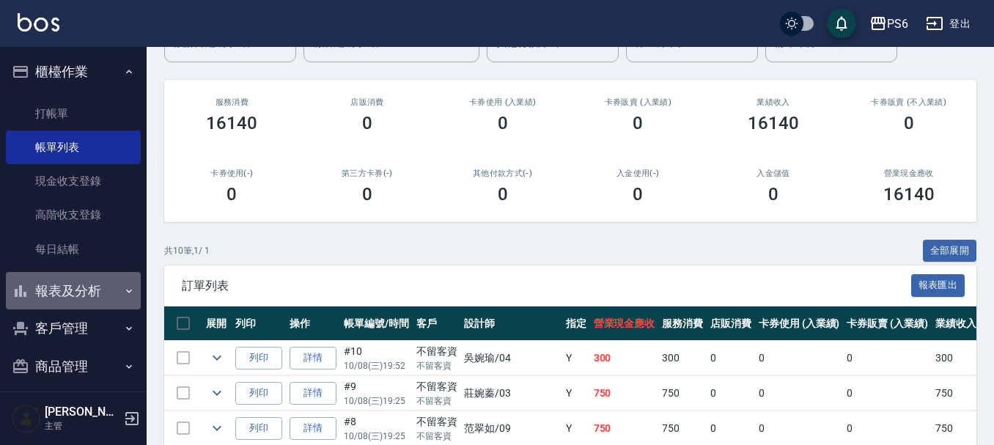
click at [93, 292] on button "報表及分析" at bounding box center [73, 291] width 135 height 38
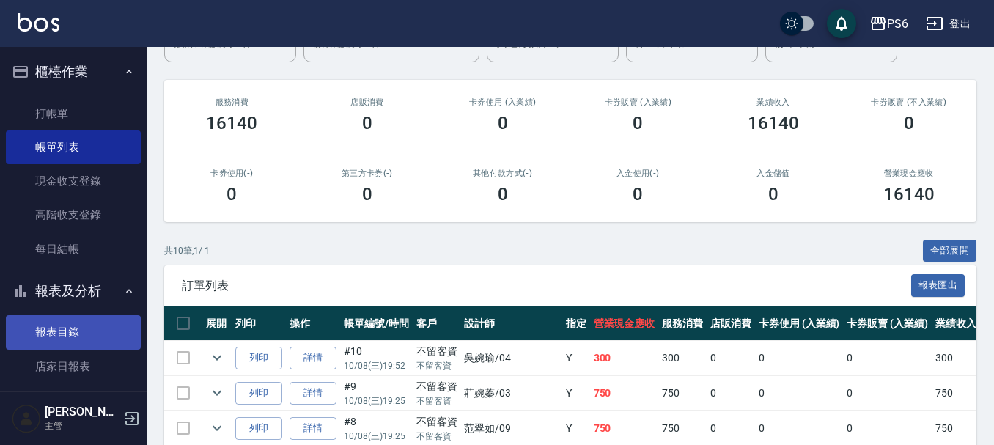
scroll to position [220, 0]
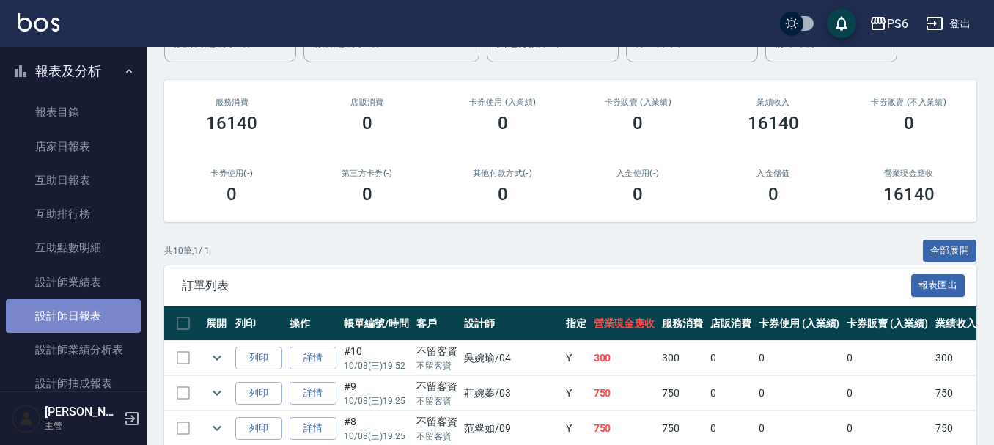
click at [108, 314] on link "設計師日報表" at bounding box center [73, 316] width 135 height 34
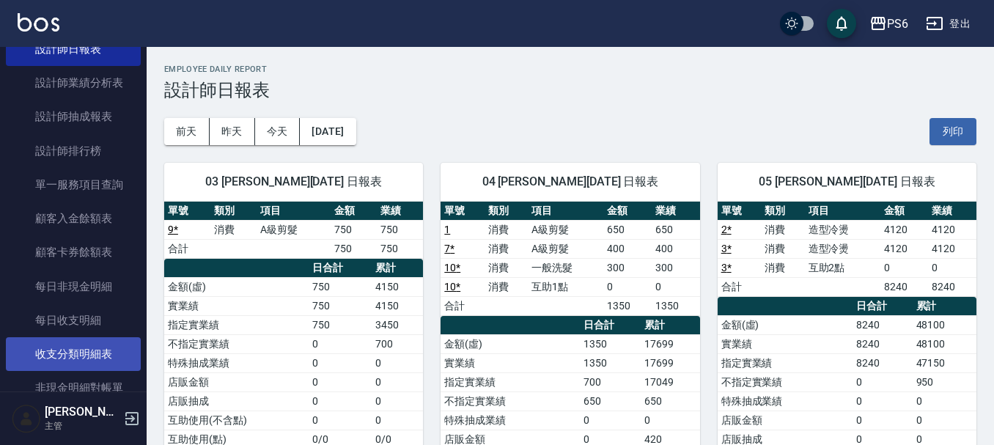
scroll to position [366, 0]
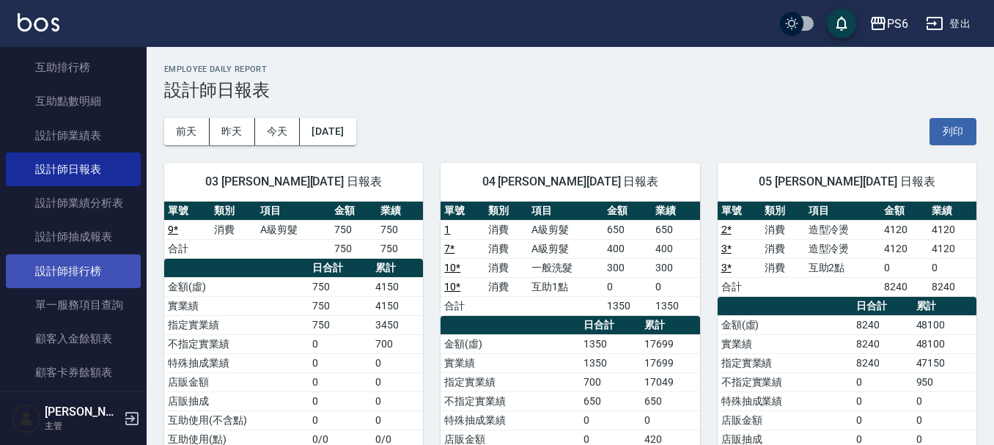
click at [105, 266] on link "設計師排行榜" at bounding box center [73, 271] width 135 height 34
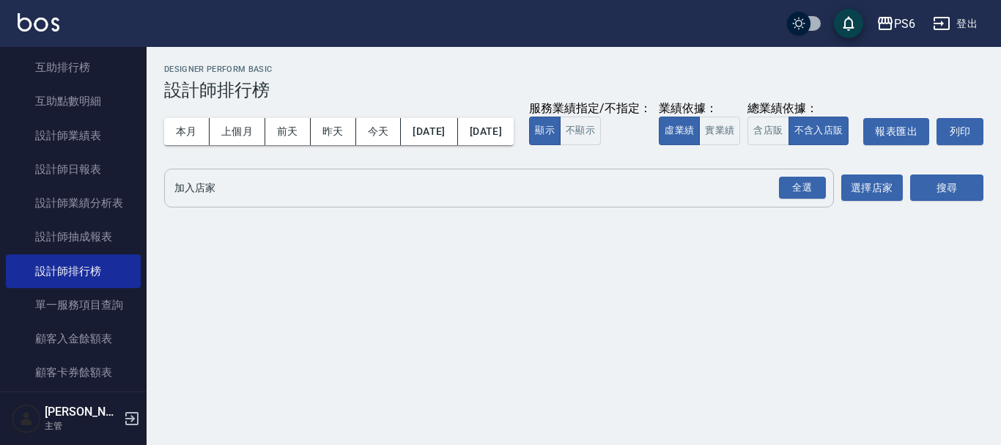
click at [318, 201] on input "加入店家" at bounding box center [488, 188] width 635 height 26
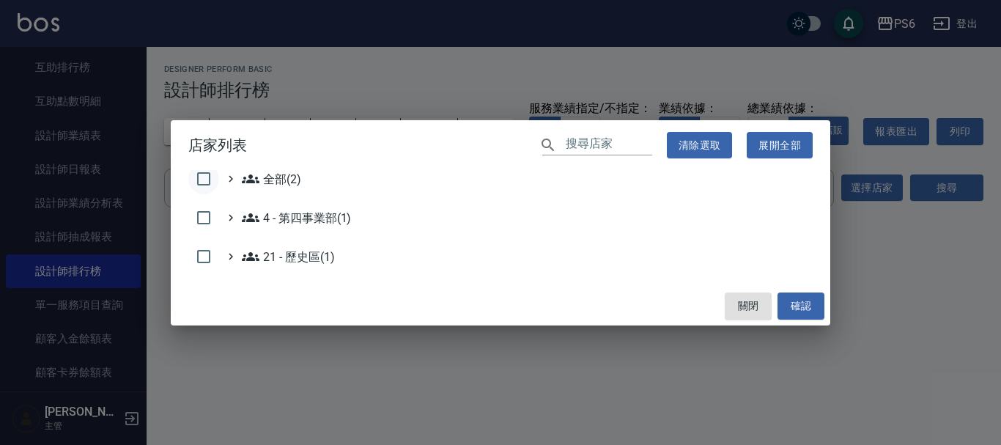
click at [198, 181] on input "checkbox" at bounding box center [203, 178] width 31 height 31
checkbox input "true"
drag, startPoint x: 786, startPoint y: 298, endPoint x: 805, endPoint y: 296, distance: 18.5
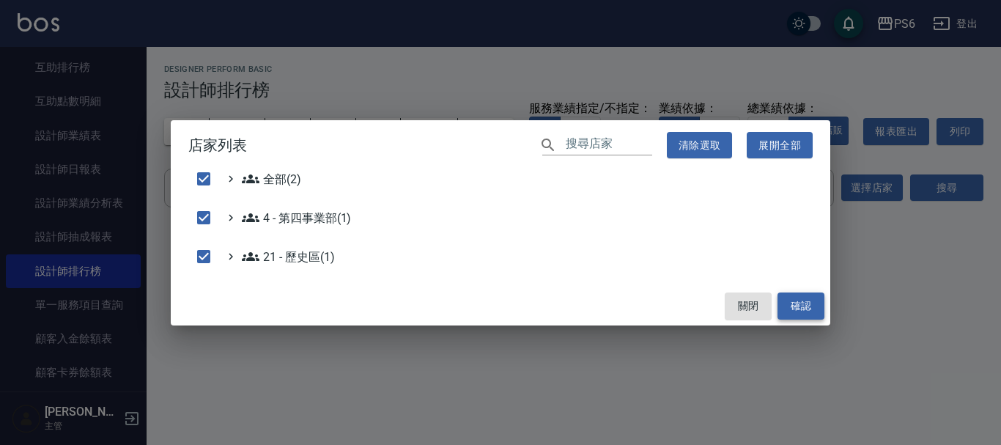
click at [788, 299] on button "確認" at bounding box center [801, 305] width 47 height 27
checkbox input "false"
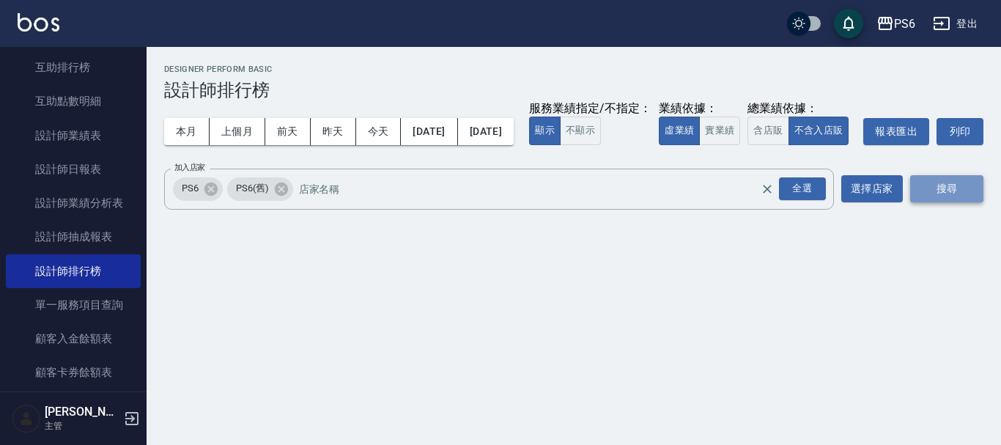
click at [950, 202] on button "搜尋" at bounding box center [946, 188] width 73 height 27
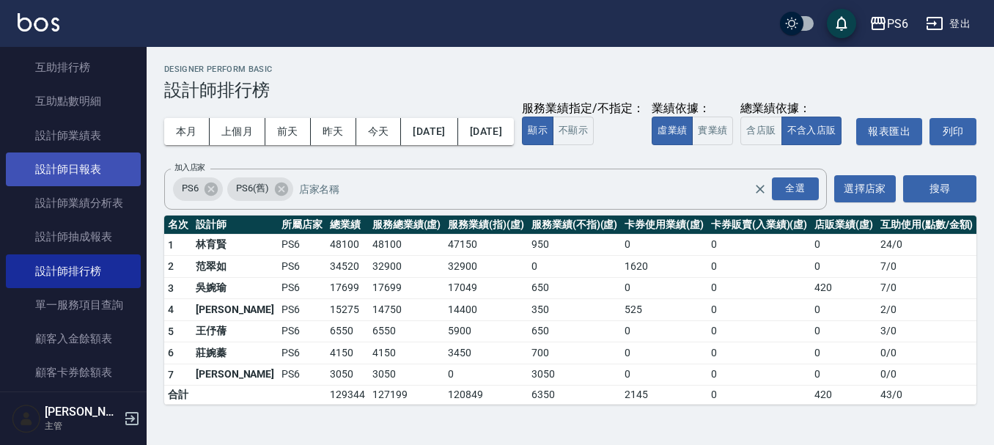
click at [122, 152] on link "設計師日報表" at bounding box center [73, 169] width 135 height 34
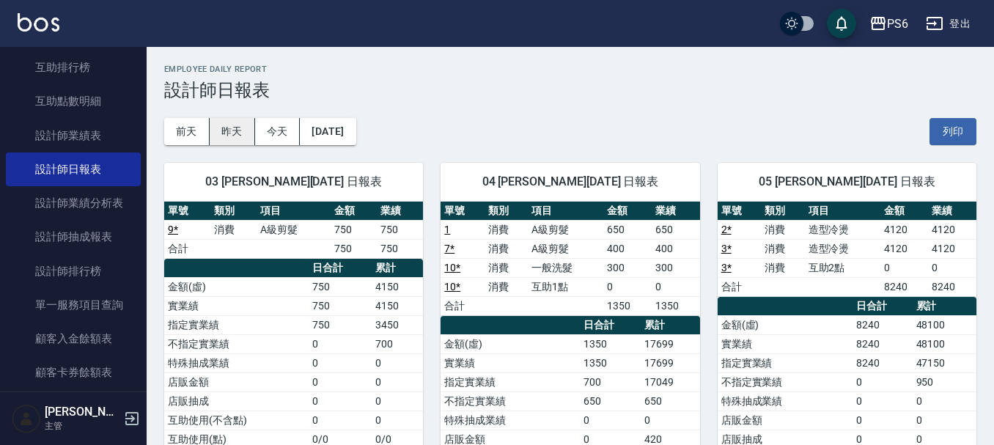
click at [239, 130] on button "昨天" at bounding box center [232, 131] width 45 height 27
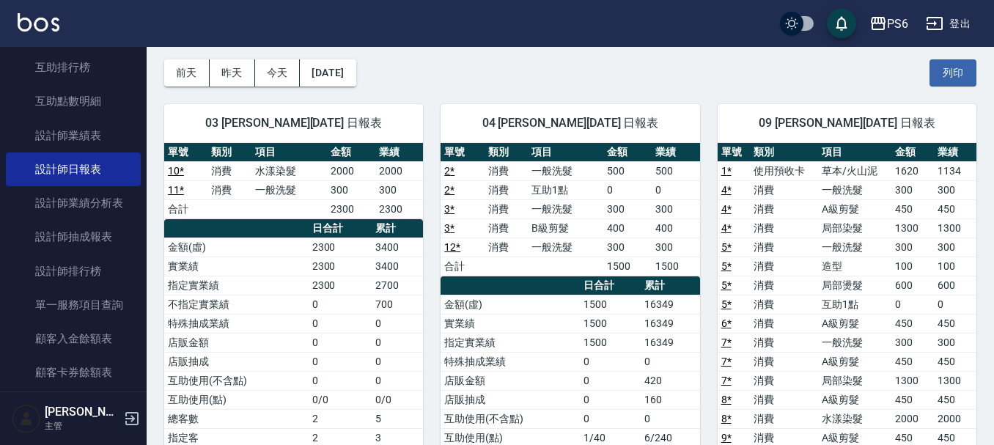
scroll to position [35, 0]
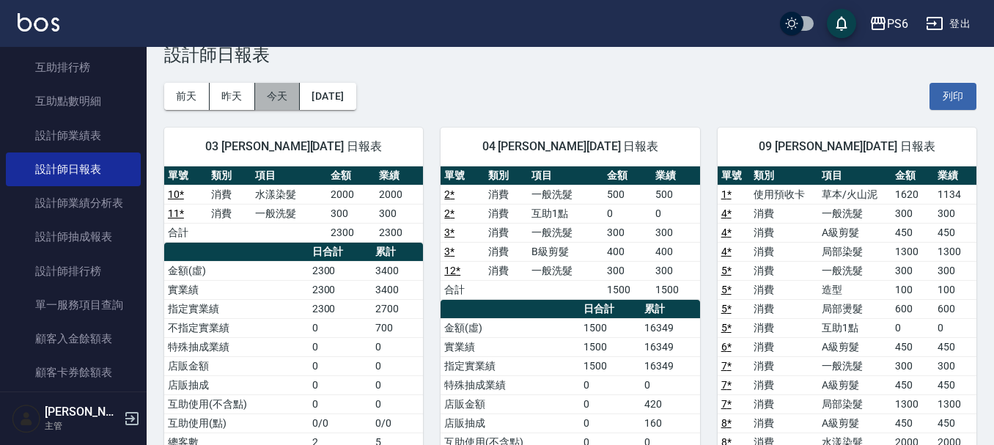
click at [294, 97] on button "今天" at bounding box center [277, 96] width 45 height 27
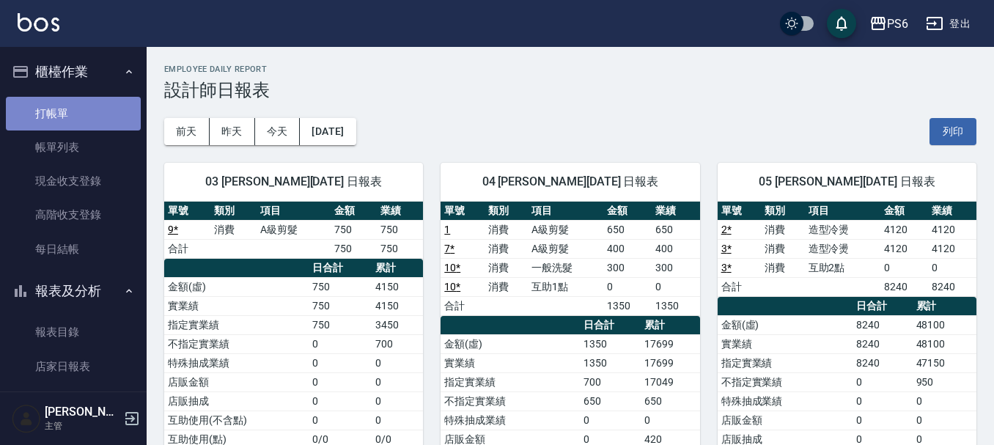
click at [119, 103] on link "打帳單" at bounding box center [73, 114] width 135 height 34
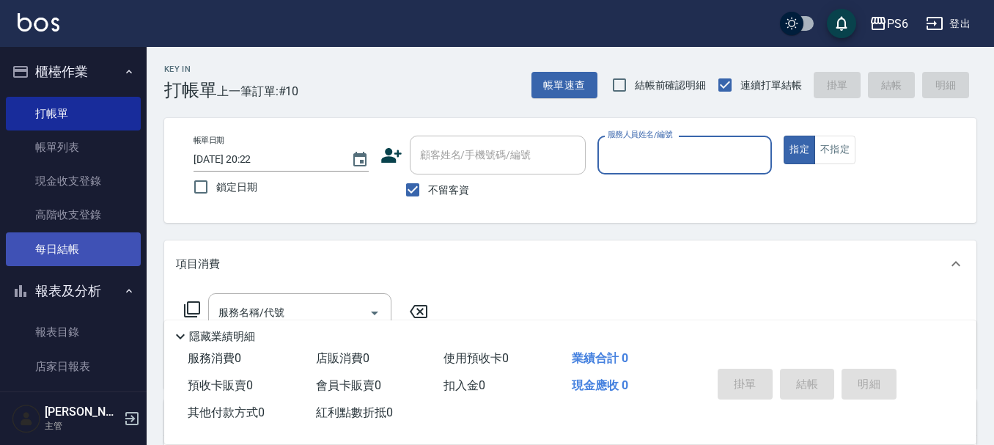
click at [70, 246] on link "每日結帳" at bounding box center [73, 249] width 135 height 34
